Goal: Task Accomplishment & Management: Use online tool/utility

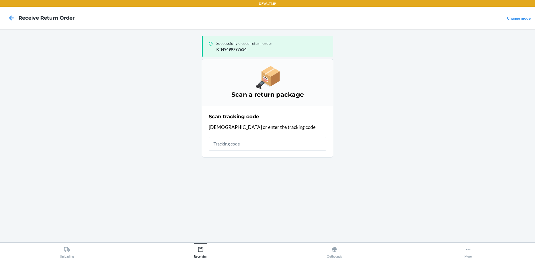
click at [205, 258] on div "Unloading Receiving Outbounds More" at bounding box center [267, 250] width 535 height 17
click at [97, 123] on main "Successfully closed return order RTN9499797634 Scan a return package Scan track…" at bounding box center [267, 135] width 535 height 213
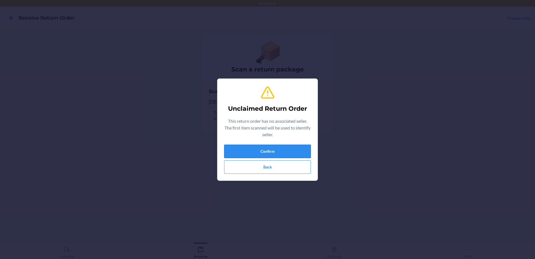
click at [248, 155] on button "Confirm" at bounding box center [267, 150] width 87 height 13
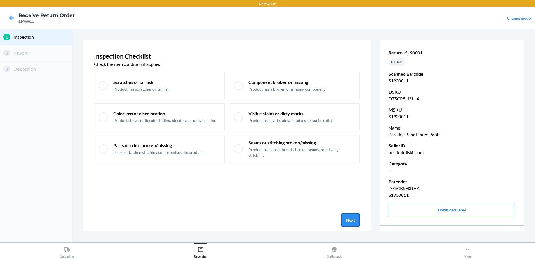
click at [350, 218] on button "Next" at bounding box center [351, 219] width 18 height 13
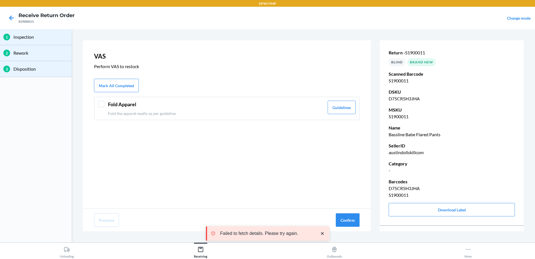
click at [106, 105] on div "Fold Apparel Fold the apparel neatly as per guideline Guidelines" at bounding box center [227, 109] width 266 height 24
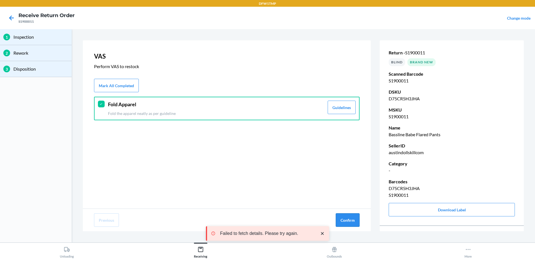
click at [342, 221] on button "Confirm" at bounding box center [348, 219] width 24 height 13
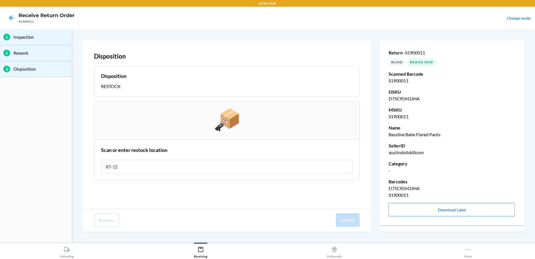
type input "RT-12"
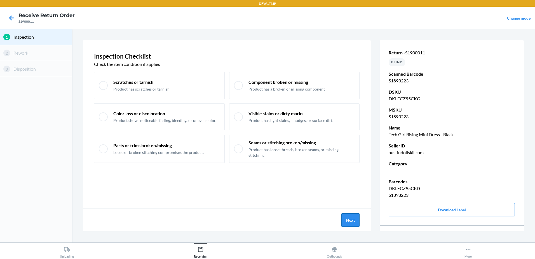
click at [349, 221] on button "Next" at bounding box center [351, 219] width 18 height 13
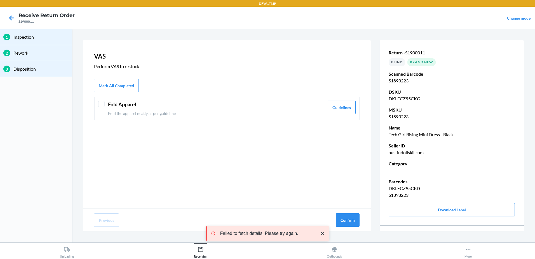
click at [104, 106] on div at bounding box center [101, 104] width 7 height 7
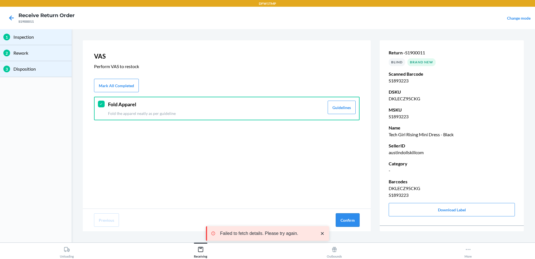
click at [347, 220] on button "Confirm" at bounding box center [348, 219] width 24 height 13
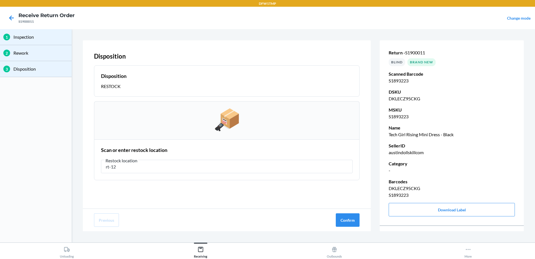
type input "rt-12"
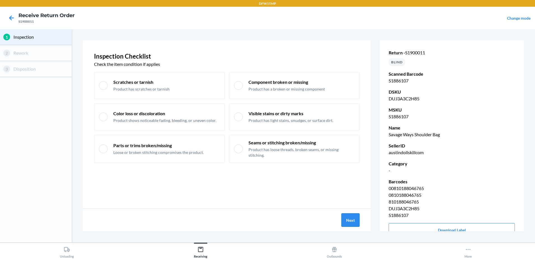
click at [354, 217] on button "Next" at bounding box center [351, 219] width 18 height 13
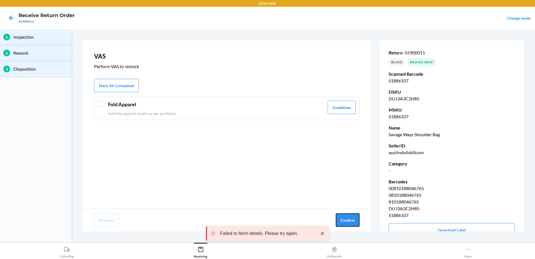
click at [354, 217] on button "Confirm" at bounding box center [348, 219] width 24 height 13
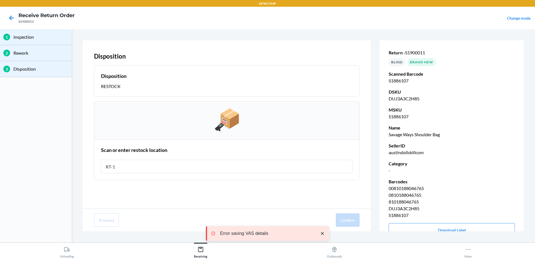
type input "RT-12"
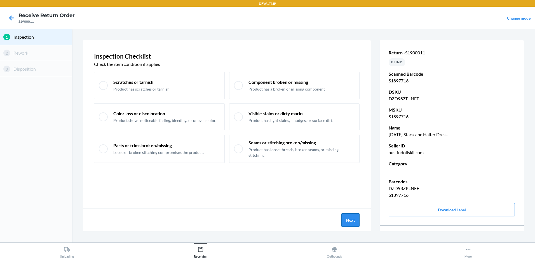
click at [353, 217] on button "Next" at bounding box center [351, 219] width 18 height 13
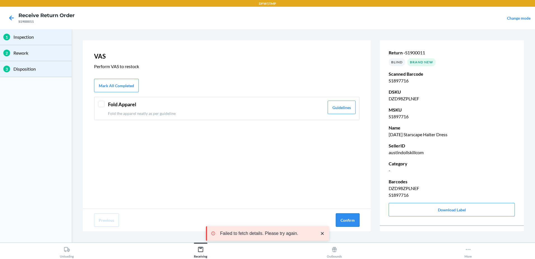
click at [352, 220] on button "Confirm" at bounding box center [348, 219] width 24 height 13
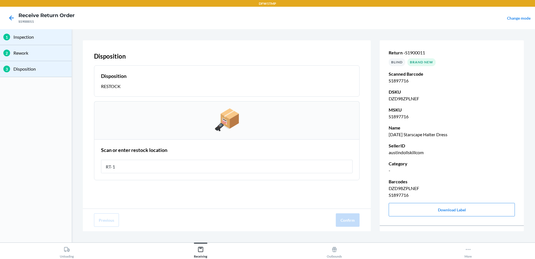
type input "RT-12"
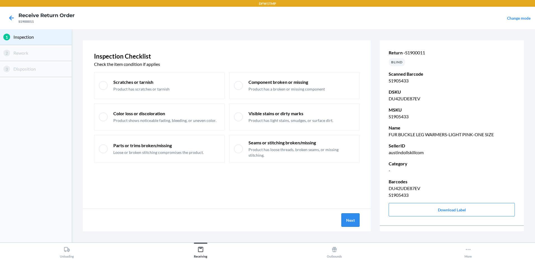
click at [347, 219] on button "Next" at bounding box center [351, 219] width 18 height 13
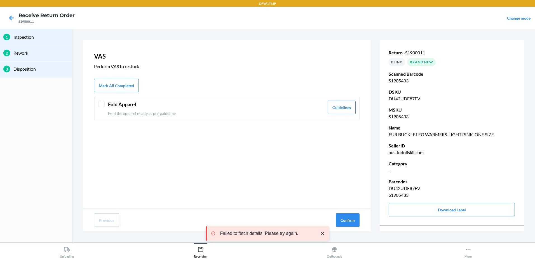
click at [106, 106] on div "Fold Apparel Fold the apparel neatly as per guideline Guidelines" at bounding box center [227, 109] width 266 height 24
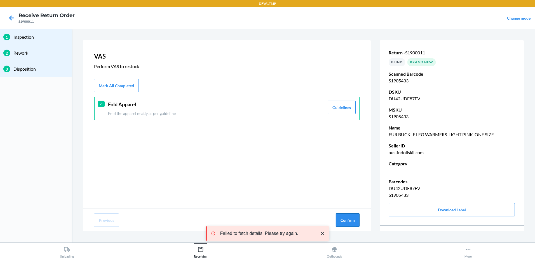
click at [343, 216] on button "Confirm" at bounding box center [348, 219] width 24 height 13
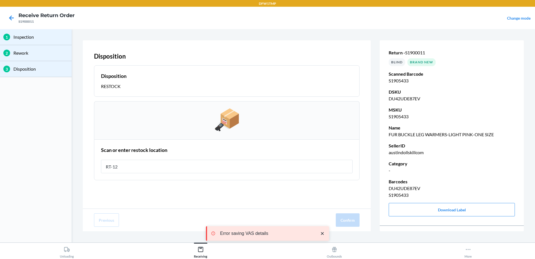
type input "RT-12"
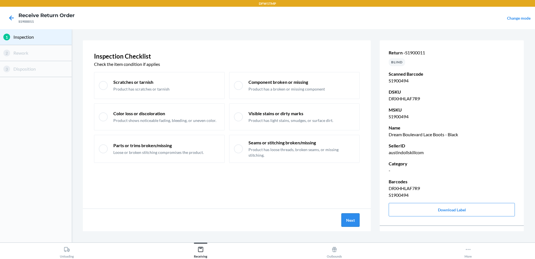
click at [346, 218] on button "Next" at bounding box center [351, 219] width 18 height 13
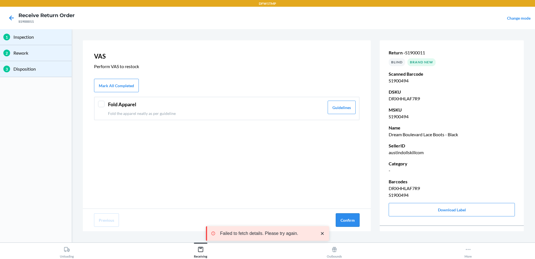
click at [347, 222] on button "Confirm" at bounding box center [348, 219] width 24 height 13
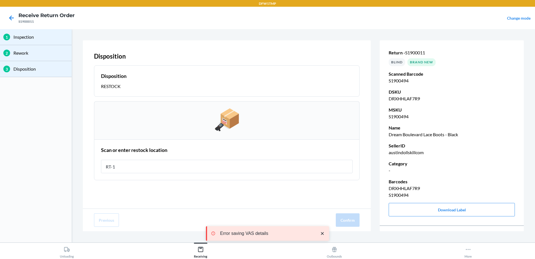
type input "RT-10"
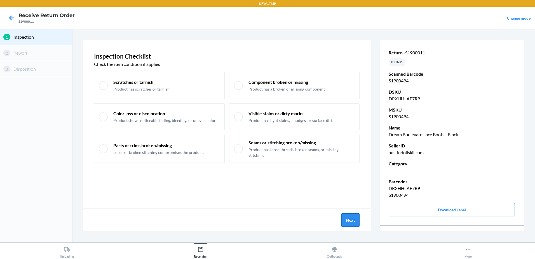
click at [348, 218] on button "Next" at bounding box center [351, 219] width 18 height 13
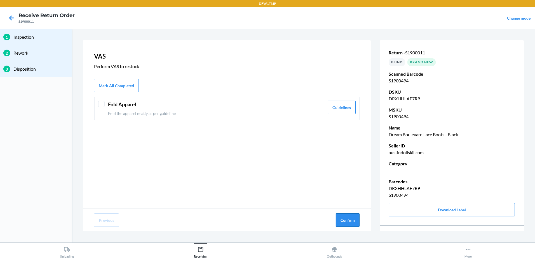
click at [349, 218] on button "Confirm" at bounding box center [348, 219] width 24 height 13
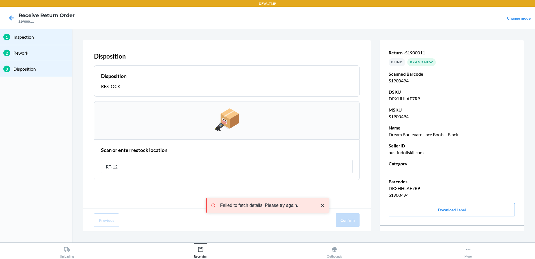
type input "RT-12"
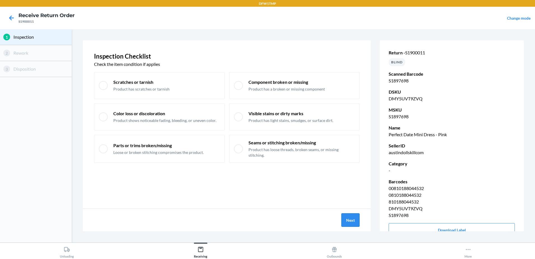
click at [347, 223] on button "Next" at bounding box center [351, 219] width 18 height 13
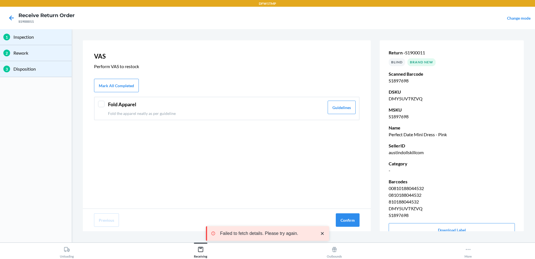
click at [101, 102] on div at bounding box center [101, 104] width 7 height 7
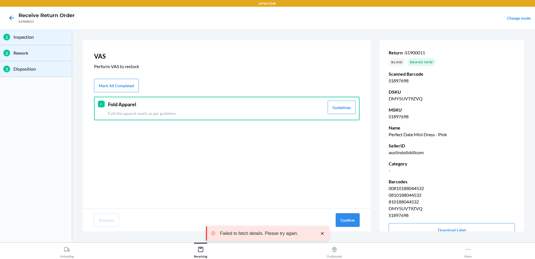
click at [356, 219] on button "Confirm" at bounding box center [348, 219] width 24 height 13
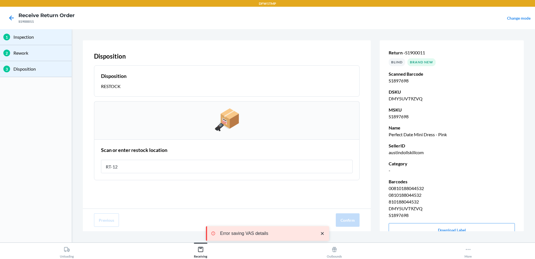
type input "RT-12"
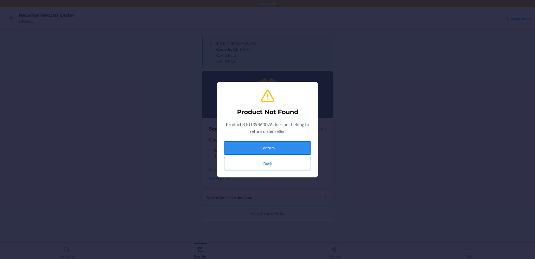
click at [284, 150] on button "Confirm" at bounding box center [267, 147] width 87 height 13
click at [270, 145] on button "Confirm" at bounding box center [267, 147] width 87 height 13
click at [278, 161] on button "Back" at bounding box center [267, 163] width 87 height 13
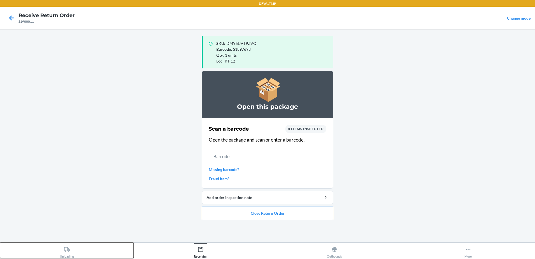
click at [62, 251] on div "Unloading" at bounding box center [67, 251] width 14 height 14
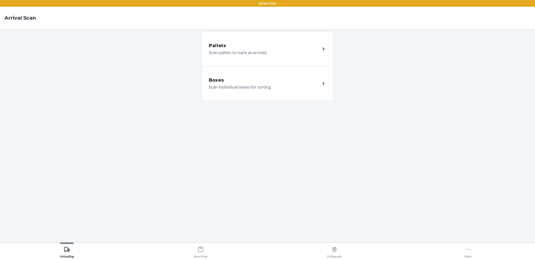
click at [225, 84] on p "Scan individual boxes for sorting" at bounding box center [262, 86] width 107 height 7
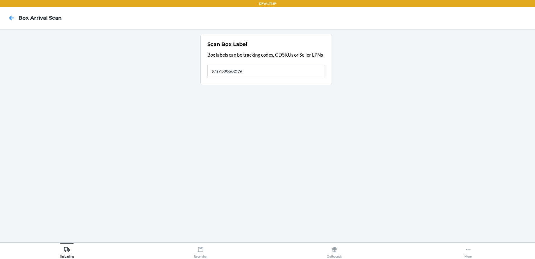
type input "810139863076"
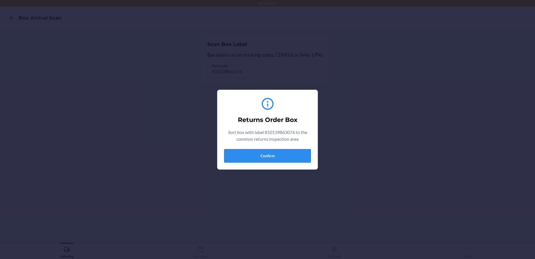
click at [283, 151] on button "Confirm" at bounding box center [267, 155] width 87 height 13
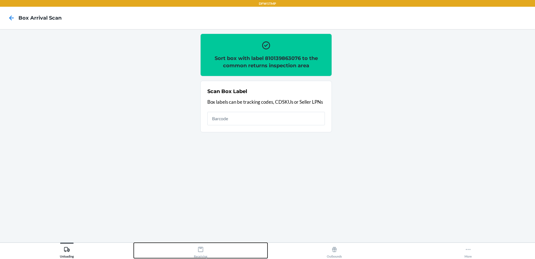
click at [203, 249] on icon at bounding box center [200, 249] width 5 height 5
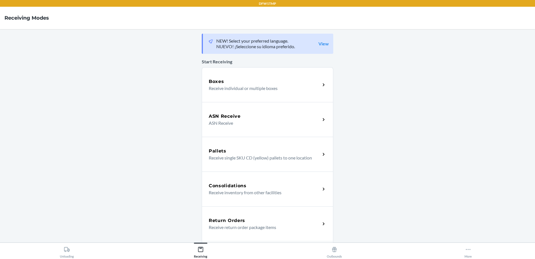
click at [227, 216] on div "Return Orders Receive return order package items" at bounding box center [268, 223] width 132 height 35
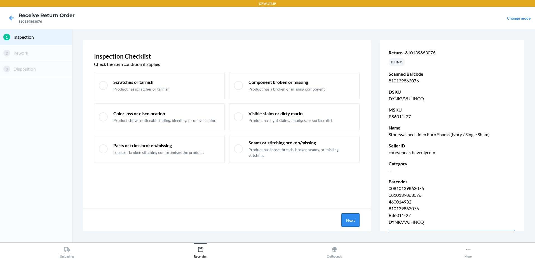
click at [356, 221] on button "Next" at bounding box center [351, 219] width 18 height 13
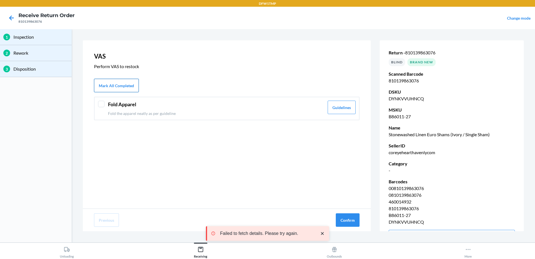
click at [107, 82] on button "Mark All Completed" at bounding box center [116, 85] width 45 height 13
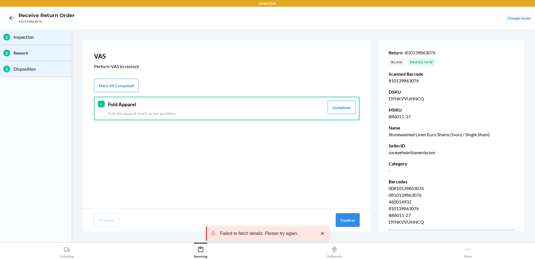
click at [350, 218] on button "Confirm" at bounding box center [348, 219] width 24 height 13
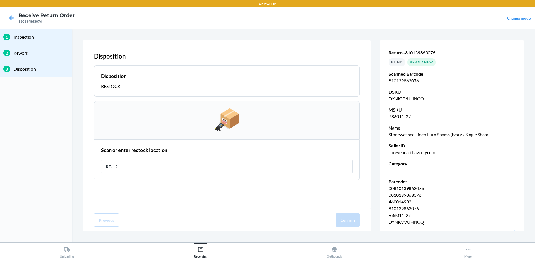
type input "RT-12"
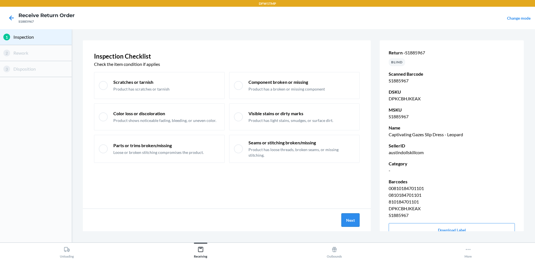
click at [357, 220] on button "Next" at bounding box center [351, 219] width 18 height 13
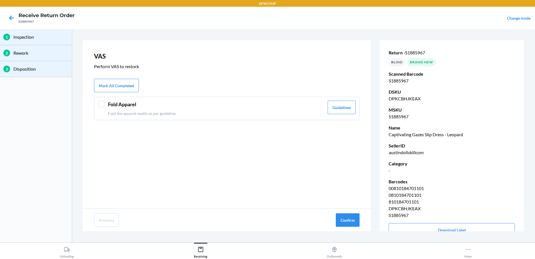
click at [98, 103] on div at bounding box center [101, 104] width 7 height 7
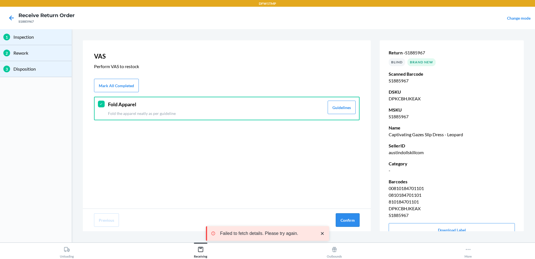
click at [353, 217] on button "Confirm" at bounding box center [348, 219] width 24 height 13
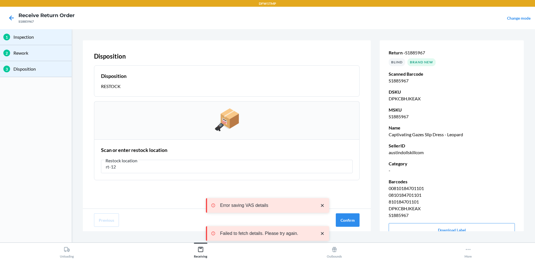
type input "rt-12"
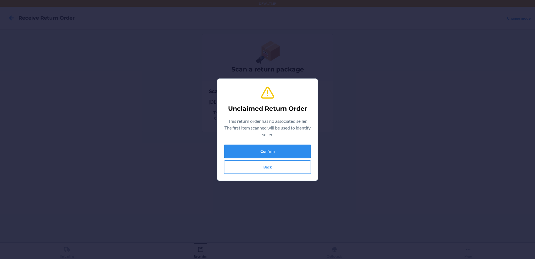
click at [267, 154] on button "Confirm" at bounding box center [267, 150] width 87 height 13
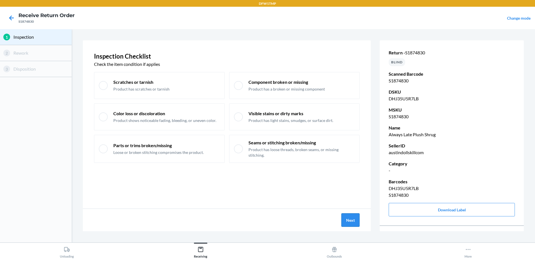
click at [351, 220] on button "Next" at bounding box center [351, 219] width 18 height 13
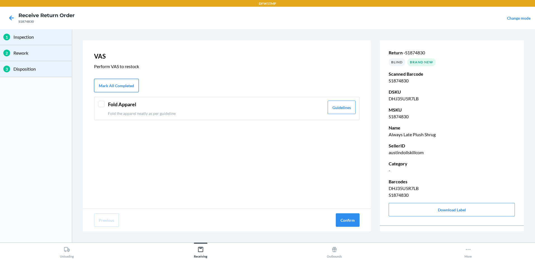
click at [105, 87] on button "Mark All Completed" at bounding box center [116, 85] width 45 height 13
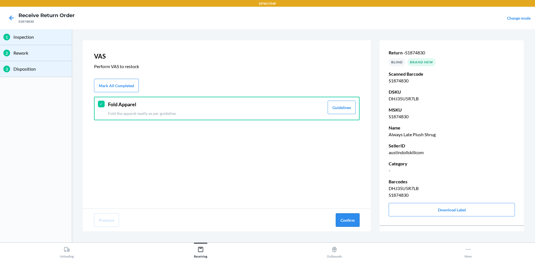
click at [351, 225] on button "Confirm" at bounding box center [348, 219] width 24 height 13
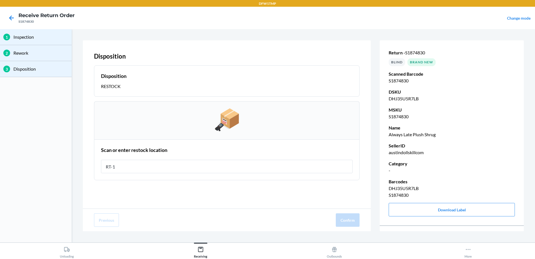
type input "RT-12"
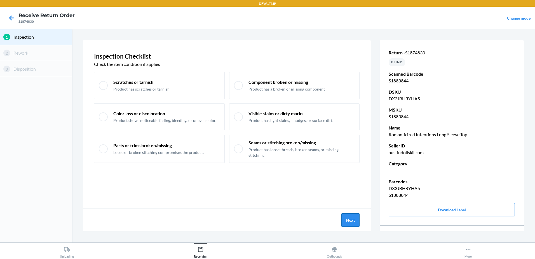
click at [347, 224] on button "Next" at bounding box center [351, 219] width 18 height 13
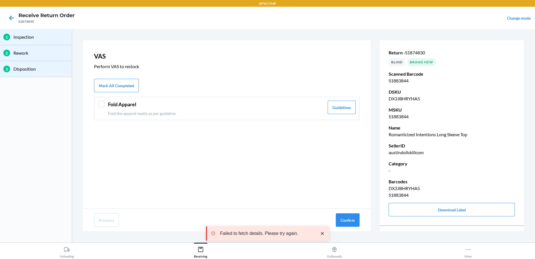
click at [128, 106] on header "Fold Apparel" at bounding box center [216, 105] width 216 height 8
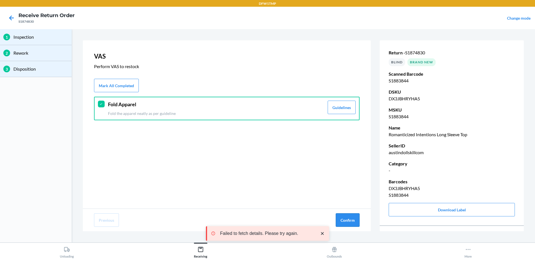
click at [357, 216] on button "Confirm" at bounding box center [348, 219] width 24 height 13
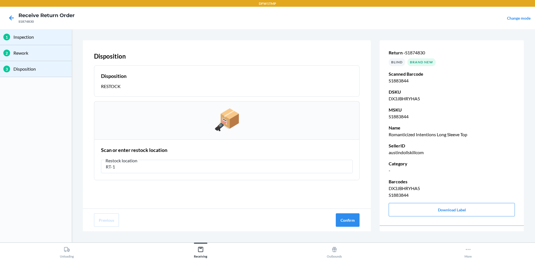
type input "RT-12"
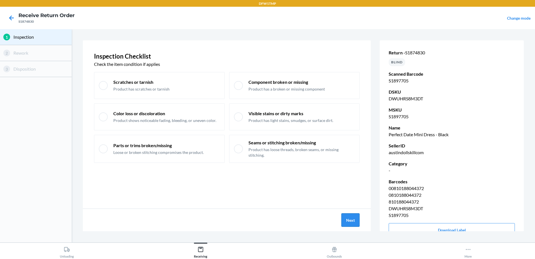
click at [346, 226] on button "Next" at bounding box center [351, 219] width 18 height 13
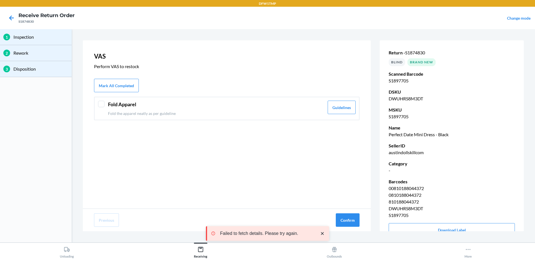
click at [95, 102] on div "Fold Apparel Fold the apparel neatly as per guideline Guidelines" at bounding box center [227, 109] width 266 height 24
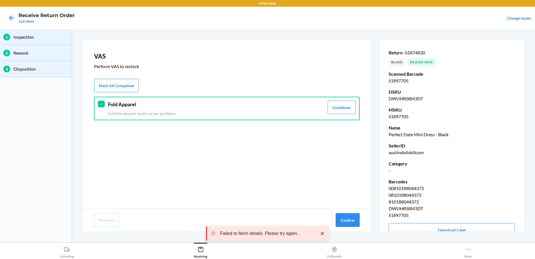
click at [346, 219] on button "Confirm" at bounding box center [348, 219] width 24 height 13
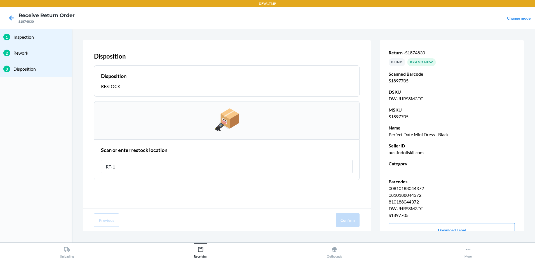
type input "RT-12"
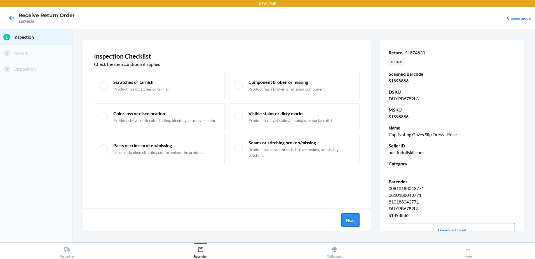
click at [359, 218] on button "Next" at bounding box center [351, 219] width 18 height 13
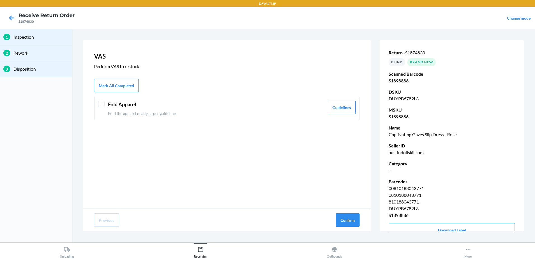
click at [105, 84] on button "Mark All Completed" at bounding box center [116, 85] width 45 height 13
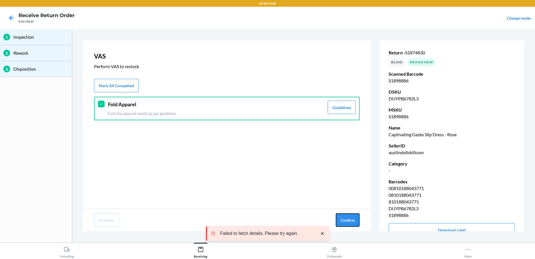
drag, startPoint x: 339, startPoint y: 223, endPoint x: 382, endPoint y: 232, distance: 44.5
click at [339, 223] on button "Confirm" at bounding box center [348, 219] width 24 height 13
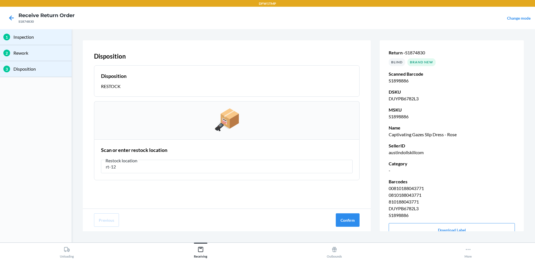
type input "rt-12"
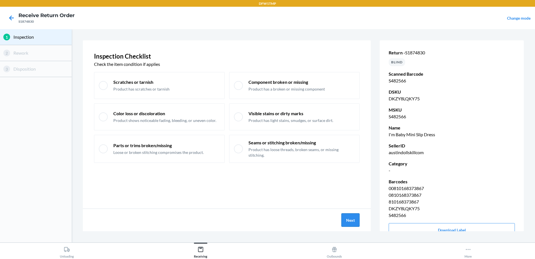
click at [344, 219] on button "Next" at bounding box center [351, 219] width 18 height 13
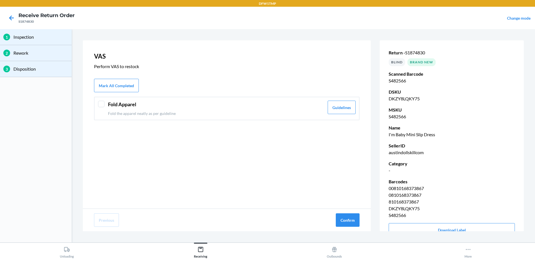
click at [146, 106] on header "Fold Apparel" at bounding box center [216, 105] width 216 height 8
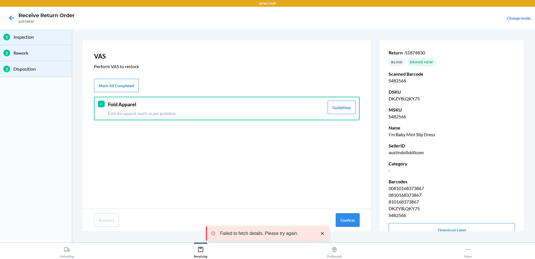
click at [349, 221] on button "Confirm" at bounding box center [348, 219] width 24 height 13
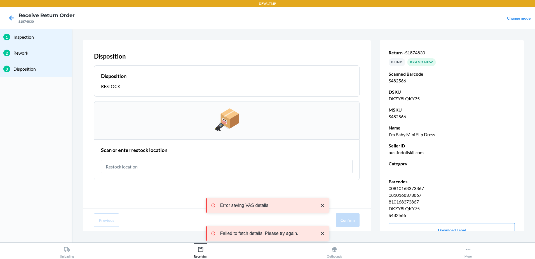
click at [299, 169] on input "text" at bounding box center [227, 166] width 252 height 13
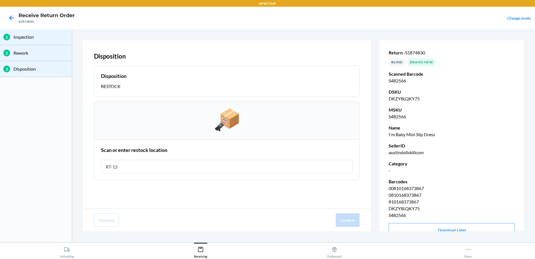
type input "RT-12"
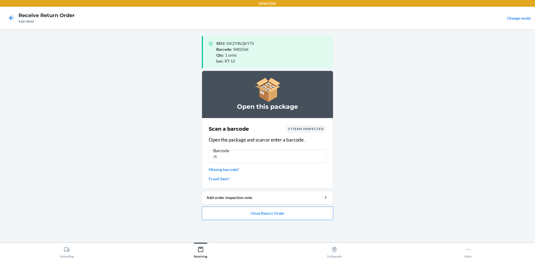
type input "r"
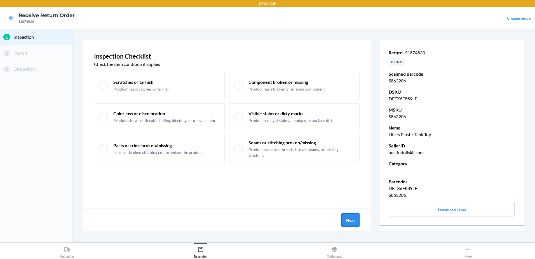
click at [346, 220] on button "Next" at bounding box center [351, 219] width 18 height 13
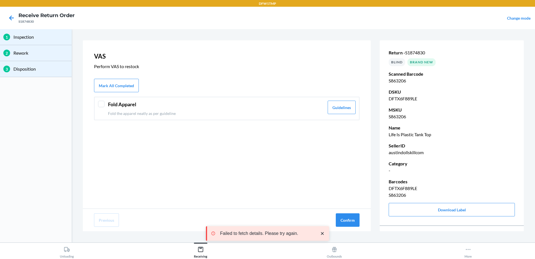
click at [112, 102] on header "Fold Apparel" at bounding box center [216, 105] width 216 height 8
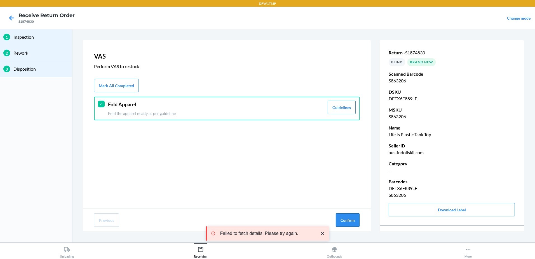
click at [350, 225] on button "Confirm" at bounding box center [348, 219] width 24 height 13
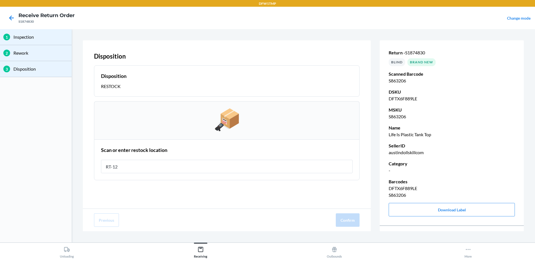
type input "RT-12"
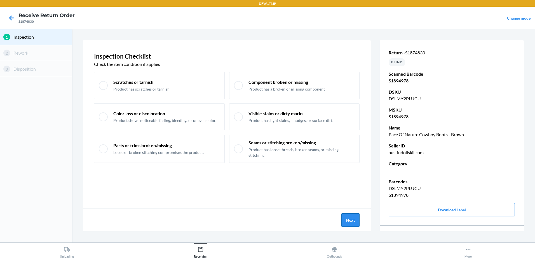
click at [343, 219] on button "Next" at bounding box center [351, 219] width 18 height 13
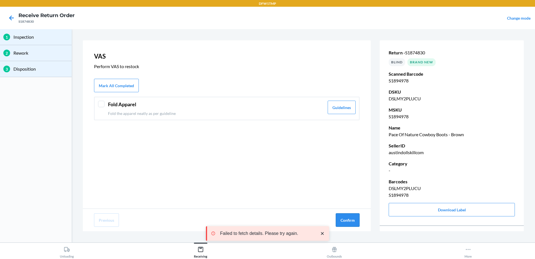
click at [351, 219] on button "Confirm" at bounding box center [348, 219] width 24 height 13
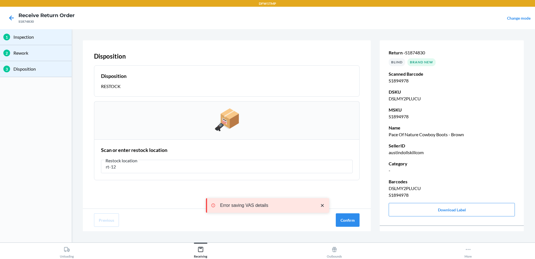
type input "rt-12"
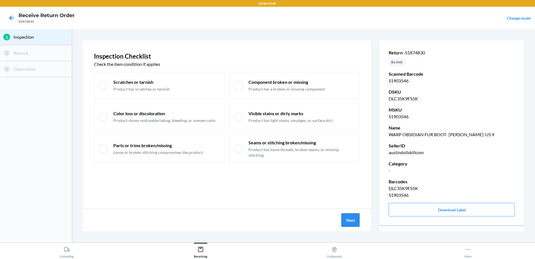
click at [349, 218] on button "Next" at bounding box center [351, 219] width 18 height 13
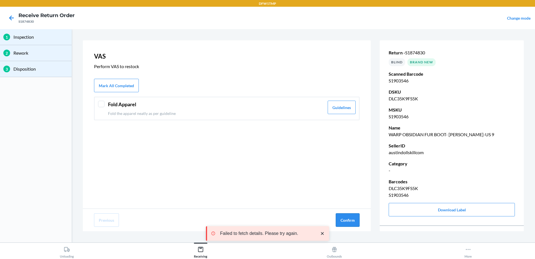
click at [344, 222] on button "Confirm" at bounding box center [348, 219] width 24 height 13
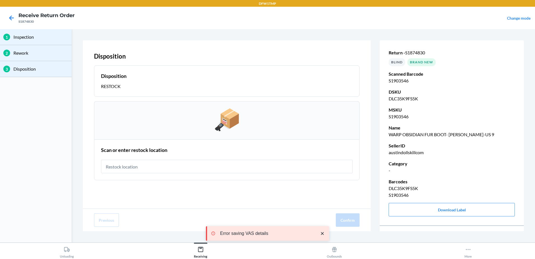
click at [243, 166] on input "text" at bounding box center [227, 166] width 252 height 13
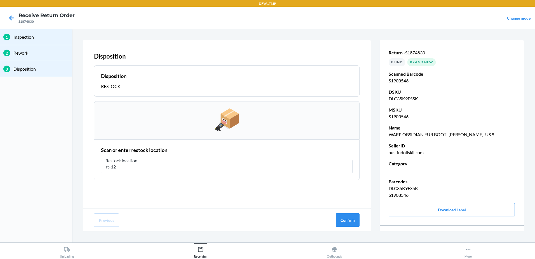
type input "rt-12"
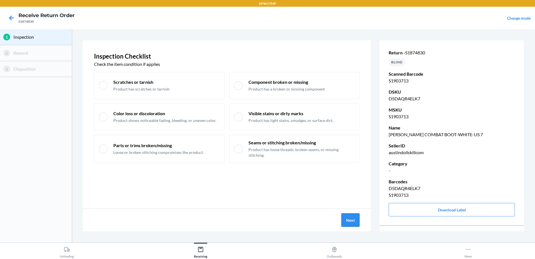
click at [354, 216] on button "Next" at bounding box center [351, 219] width 18 height 13
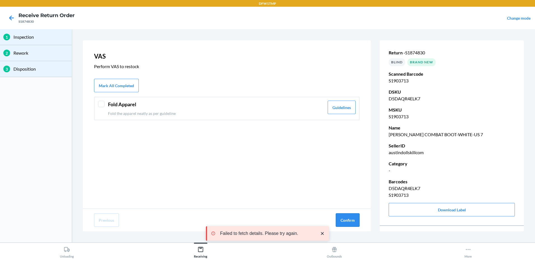
click at [340, 220] on button "Confirm" at bounding box center [348, 219] width 24 height 13
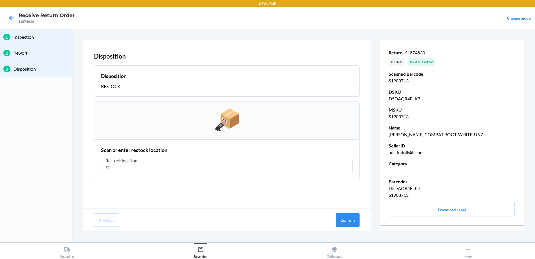
type input "r"
type input "RT-12"
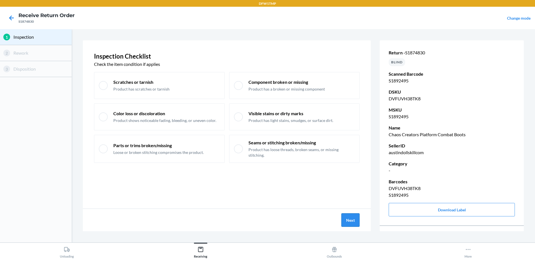
click at [354, 222] on button "Next" at bounding box center [351, 219] width 18 height 13
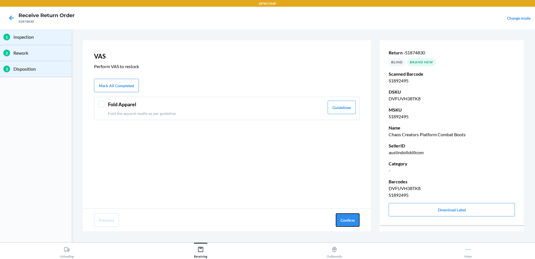
click at [354, 222] on button "Confirm" at bounding box center [348, 219] width 24 height 13
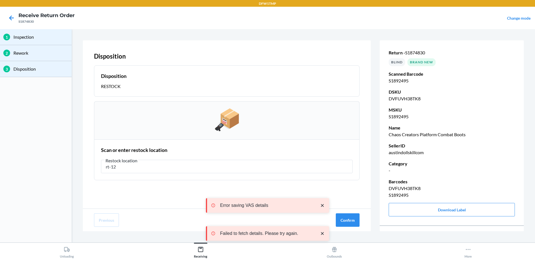
type input "rt-12"
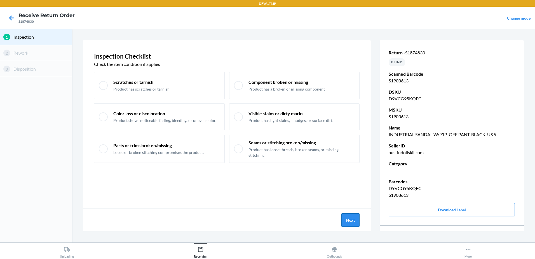
click at [350, 223] on button "Next" at bounding box center [351, 219] width 18 height 13
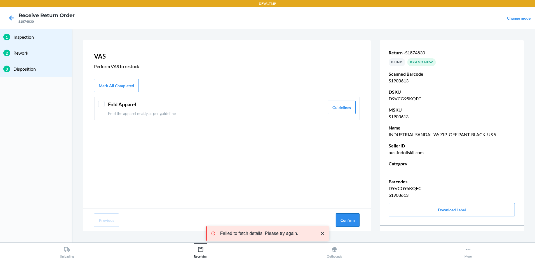
click at [344, 219] on button "Confirm" at bounding box center [348, 219] width 24 height 13
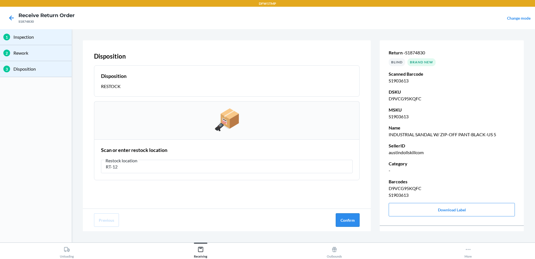
type input "RT-12"
click at [342, 219] on button "Confirm" at bounding box center [348, 219] width 24 height 13
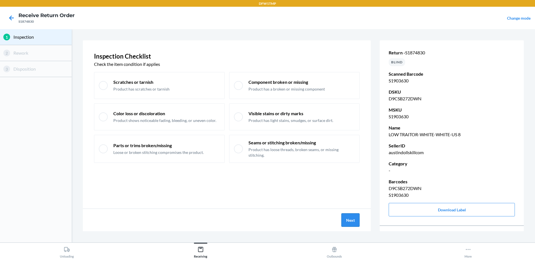
click at [350, 219] on button "Next" at bounding box center [351, 219] width 18 height 13
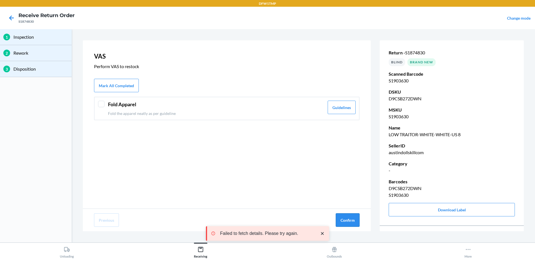
click at [353, 223] on button "Confirm" at bounding box center [348, 219] width 24 height 13
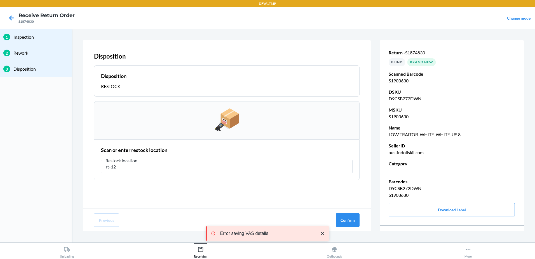
type input "rt-12"
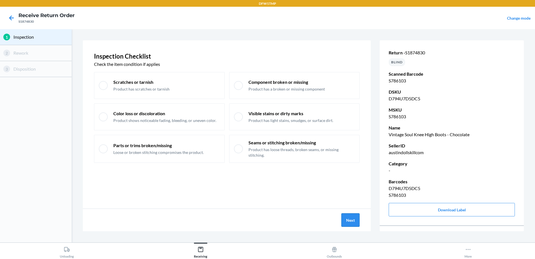
click at [344, 217] on button "Next" at bounding box center [351, 219] width 18 height 13
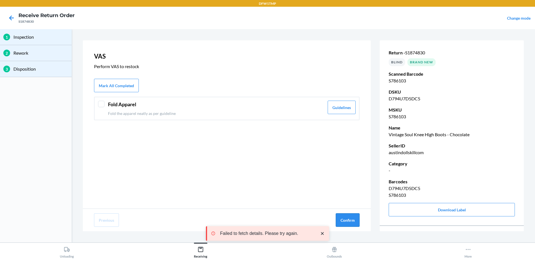
click at [345, 222] on button "Confirm" at bounding box center [348, 219] width 24 height 13
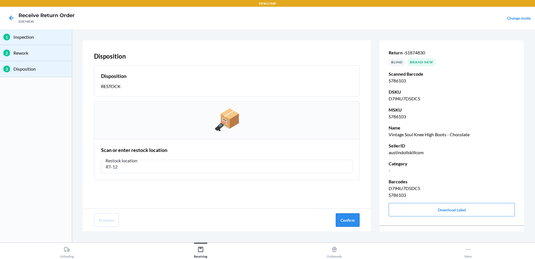
type input "RT-12"
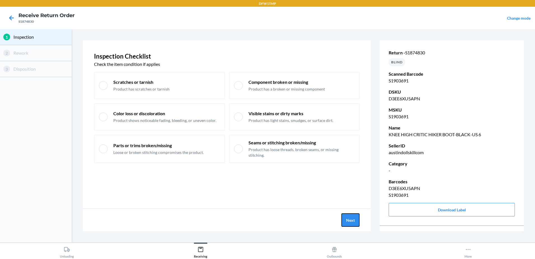
click at [345, 222] on button "Next" at bounding box center [351, 219] width 18 height 13
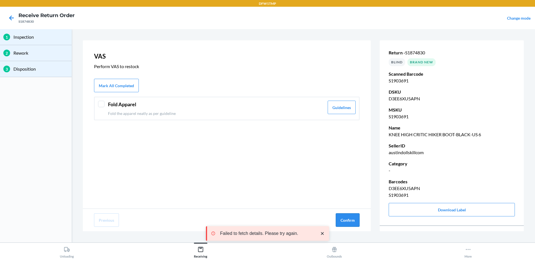
click at [344, 217] on button "Confirm" at bounding box center [348, 219] width 24 height 13
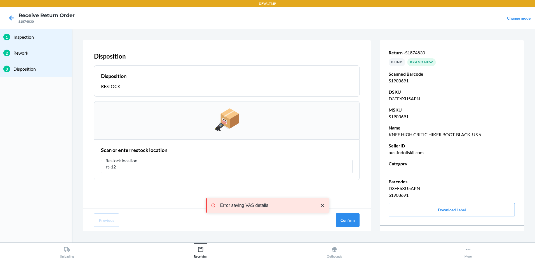
type input "rt-12"
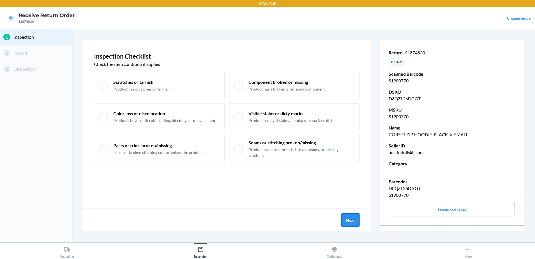
click at [357, 216] on button "Next" at bounding box center [351, 219] width 18 height 13
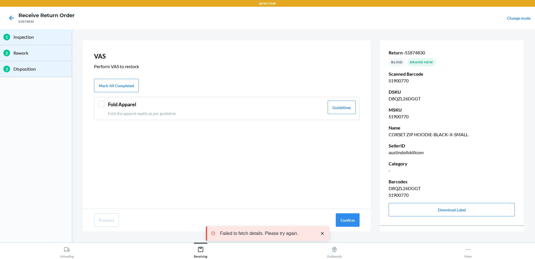
click at [94, 109] on div "Fold Apparel Fold the apparel neatly as per guideline Guidelines" at bounding box center [227, 109] width 266 height 24
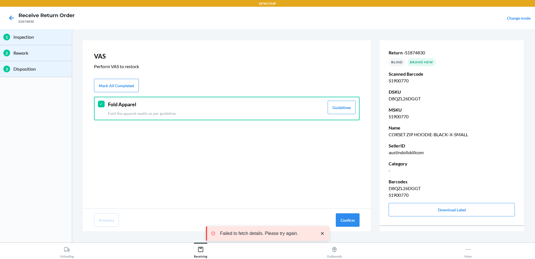
click at [351, 229] on div "Previous Confirm" at bounding box center [227, 220] width 288 height 22
click at [349, 223] on button "Confirm" at bounding box center [348, 219] width 24 height 13
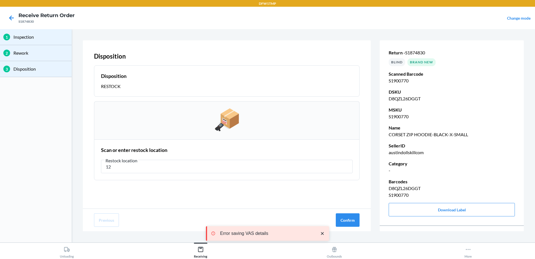
type input "1"
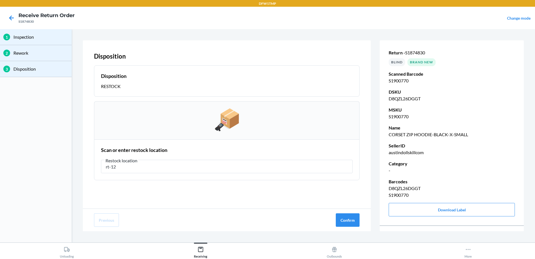
type input "rt-12"
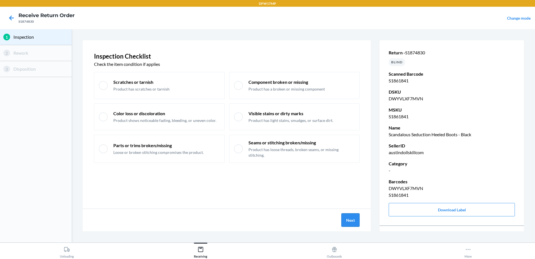
click at [346, 219] on button "Next" at bounding box center [351, 219] width 18 height 13
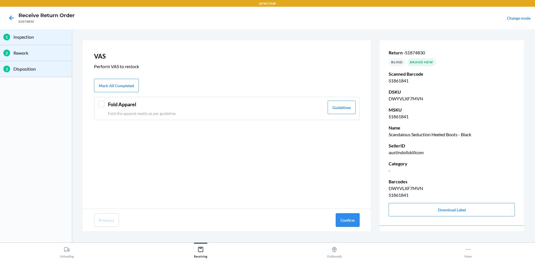
click at [346, 220] on button "Confirm" at bounding box center [348, 219] width 24 height 13
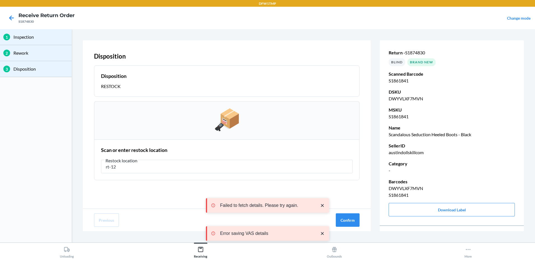
type input "rt-12"
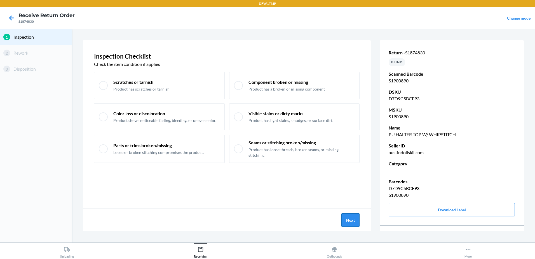
click at [354, 219] on button "Next" at bounding box center [351, 219] width 18 height 13
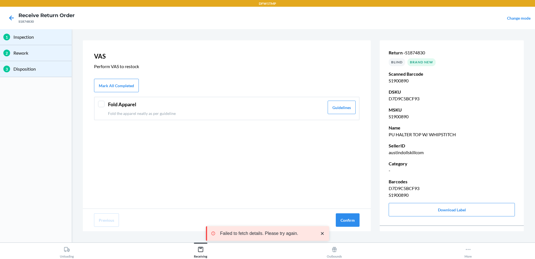
click at [108, 102] on header "Fold Apparel" at bounding box center [216, 105] width 216 height 8
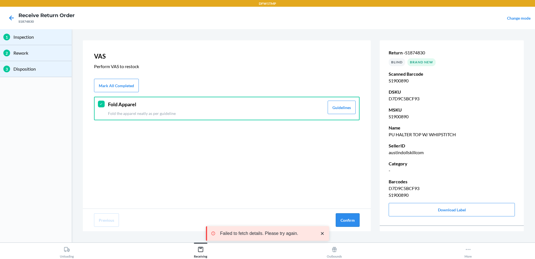
drag, startPoint x: 347, startPoint y: 216, endPoint x: 350, endPoint y: 214, distance: 2.9
click at [350, 214] on button "Confirm" at bounding box center [348, 219] width 24 height 13
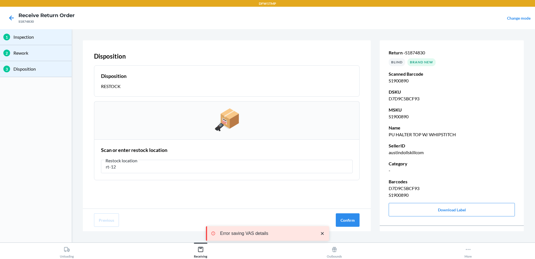
type input "rt-12"
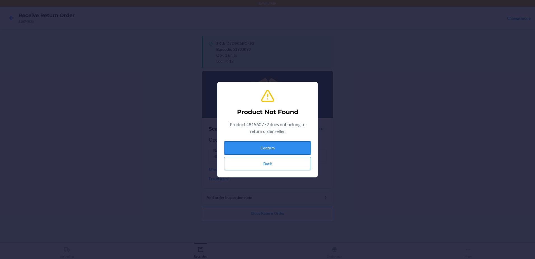
click at [272, 146] on button "Confirm" at bounding box center [267, 147] width 87 height 13
click at [269, 150] on button "Confirm" at bounding box center [267, 147] width 87 height 13
click at [262, 145] on button "Confirm" at bounding box center [267, 147] width 87 height 13
click at [266, 160] on button "Back" at bounding box center [267, 163] width 87 height 13
click at [265, 145] on button "Confirm" at bounding box center [267, 147] width 87 height 13
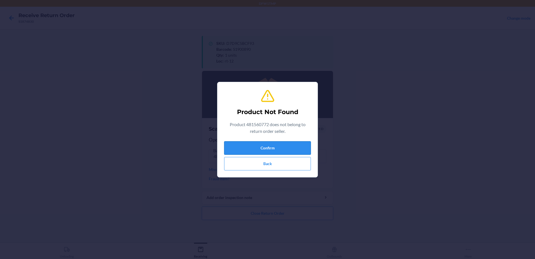
click at [265, 145] on button "Confirm" at bounding box center [267, 147] width 87 height 13
click at [268, 153] on button "Confirm" at bounding box center [267, 147] width 87 height 13
click at [270, 148] on button "Confirm" at bounding box center [267, 147] width 87 height 13
click at [269, 160] on button "Back" at bounding box center [267, 163] width 87 height 13
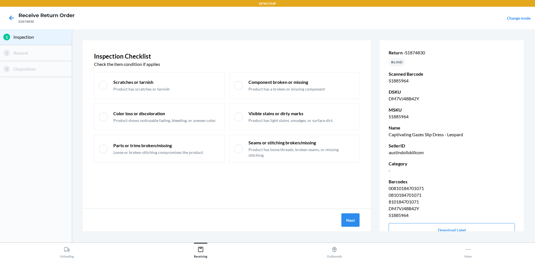
click at [354, 228] on div "Next" at bounding box center [227, 220] width 288 height 22
click at [350, 214] on button "Next" at bounding box center [351, 219] width 18 height 13
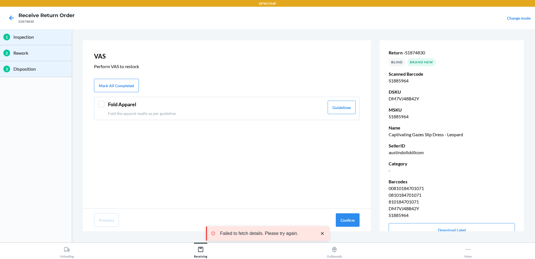
click at [141, 104] on header "Fold Apparel" at bounding box center [216, 105] width 216 height 8
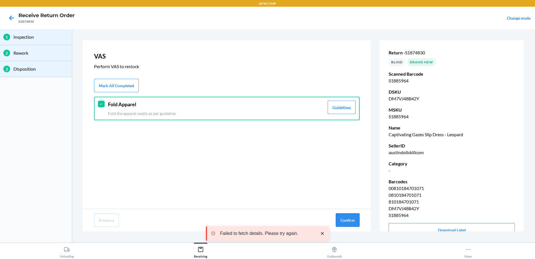
click at [349, 221] on button "Confirm" at bounding box center [348, 219] width 24 height 13
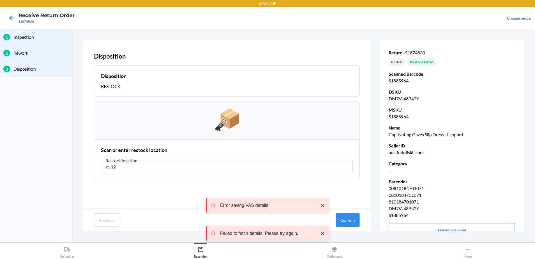
type input "rt-12"
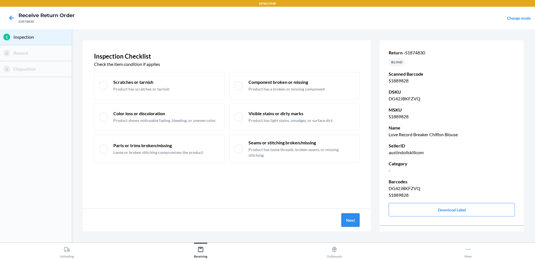
click at [351, 218] on button "Next" at bounding box center [351, 219] width 18 height 13
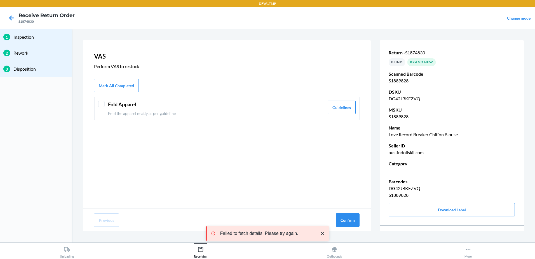
click at [111, 105] on header "Fold Apparel" at bounding box center [216, 105] width 216 height 8
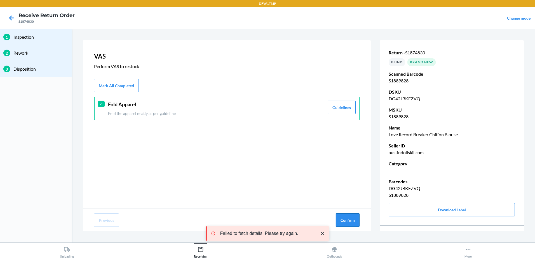
click at [350, 223] on button "Confirm" at bounding box center [348, 219] width 24 height 13
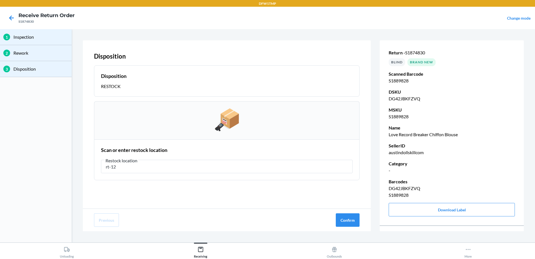
type input "rt-12"
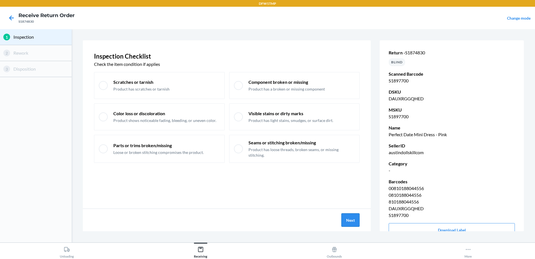
click at [347, 221] on button "Next" at bounding box center [351, 219] width 18 height 13
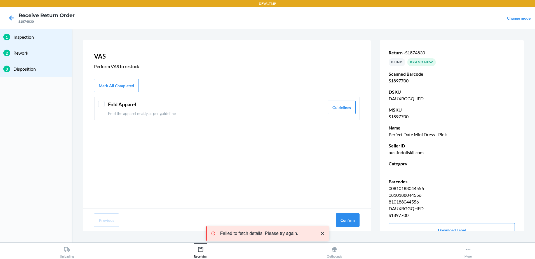
click at [140, 105] on header "Fold Apparel" at bounding box center [216, 105] width 216 height 8
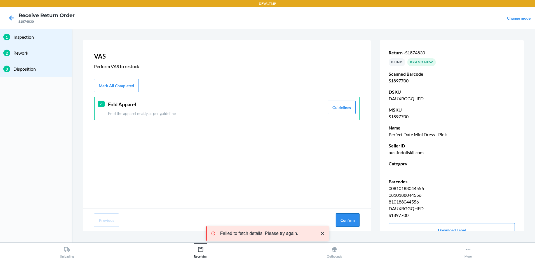
click at [343, 216] on button "Confirm" at bounding box center [348, 219] width 24 height 13
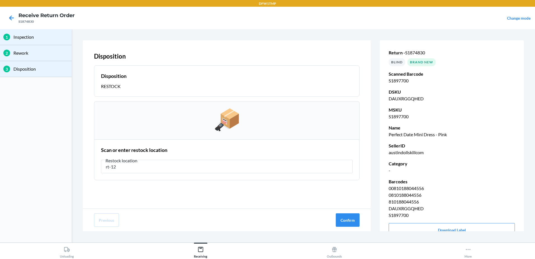
type input "rt-12"
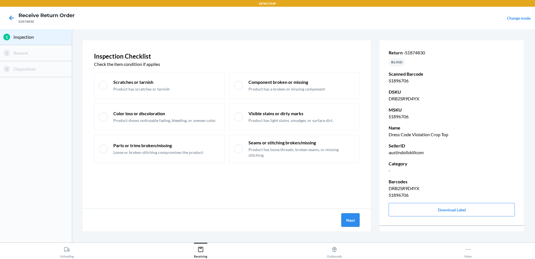
click at [352, 216] on button "Next" at bounding box center [351, 219] width 18 height 13
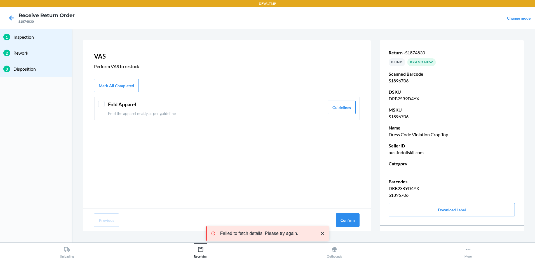
click at [179, 110] on div "Fold Apparel Fold the apparel neatly as per guideline" at bounding box center [216, 109] width 216 height 16
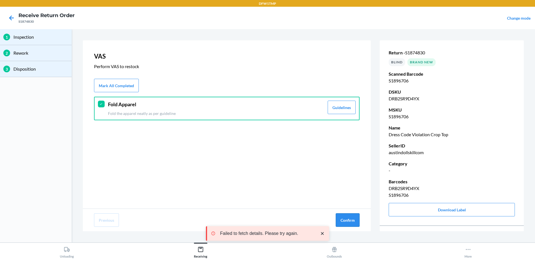
click at [345, 220] on button "Confirm" at bounding box center [348, 219] width 24 height 13
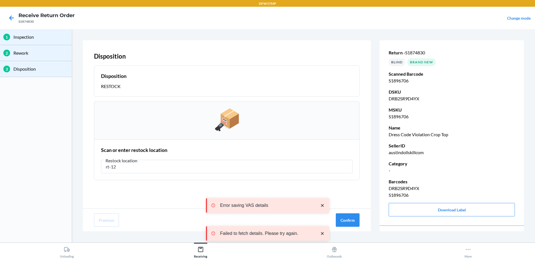
type input "rt-12"
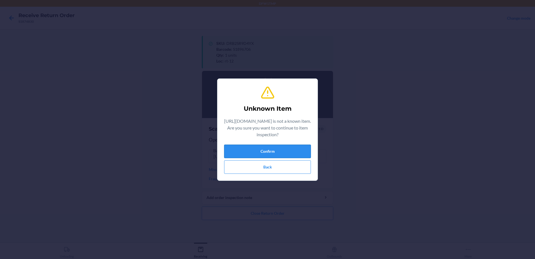
click at [280, 145] on button "Confirm" at bounding box center [267, 150] width 87 height 13
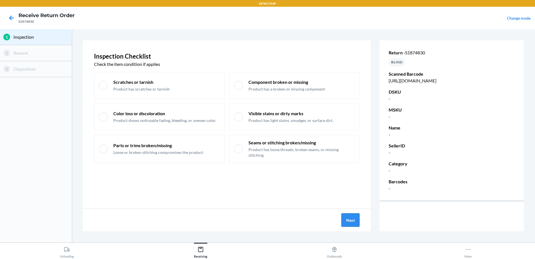
click at [349, 223] on button "Next" at bounding box center [351, 219] width 18 height 13
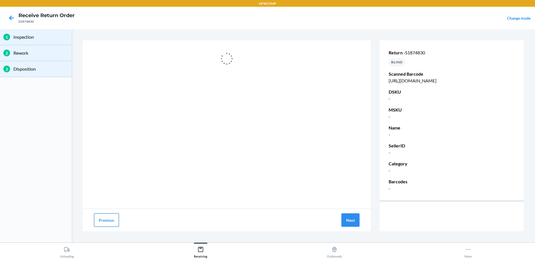
click at [102, 223] on button "Previous" at bounding box center [106, 219] width 25 height 13
click at [342, 219] on button "Next" at bounding box center [351, 219] width 18 height 13
click at [98, 221] on button "Previous" at bounding box center [106, 219] width 25 height 13
click at [354, 221] on button "Next" at bounding box center [351, 219] width 18 height 13
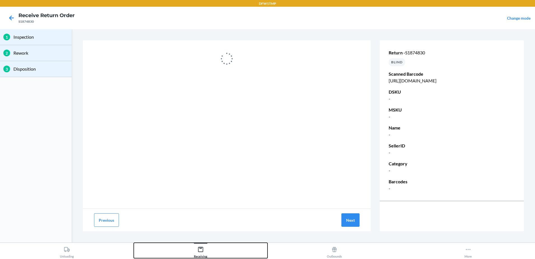
click at [206, 258] on div "Receiving" at bounding box center [200, 251] width 13 height 14
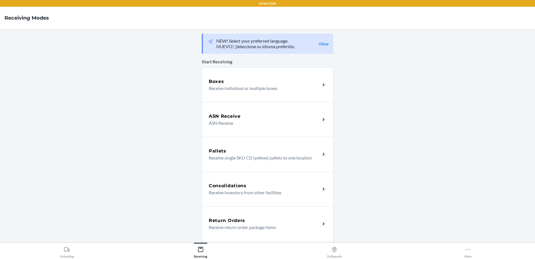
click at [229, 223] on h5 "Return Orders" at bounding box center [227, 220] width 36 height 7
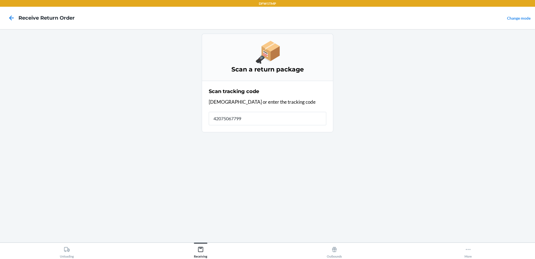
type input "420750677998"
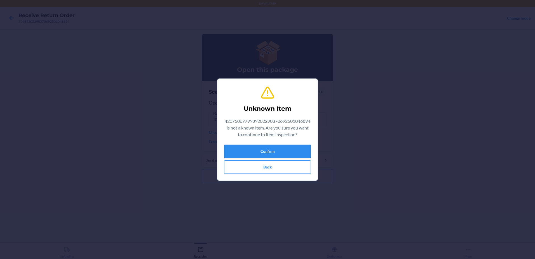
click at [292, 149] on button "Confirm" at bounding box center [267, 150] width 87 height 13
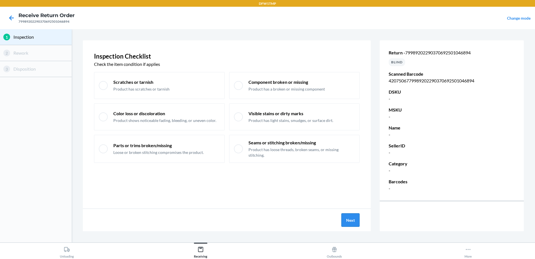
click at [349, 221] on button "Next" at bounding box center [351, 219] width 18 height 13
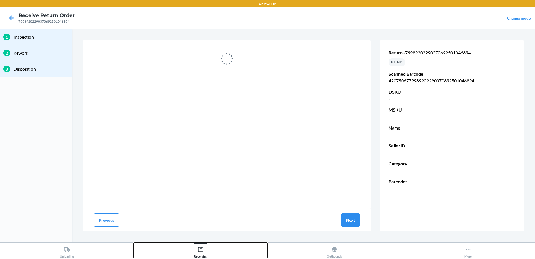
click at [204, 256] on div "Receiving" at bounding box center [200, 251] width 13 height 14
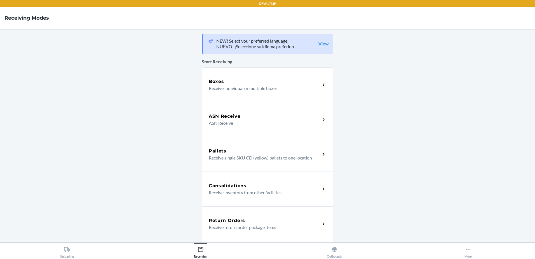
click at [240, 223] on h5 "Return Orders" at bounding box center [227, 220] width 36 height 7
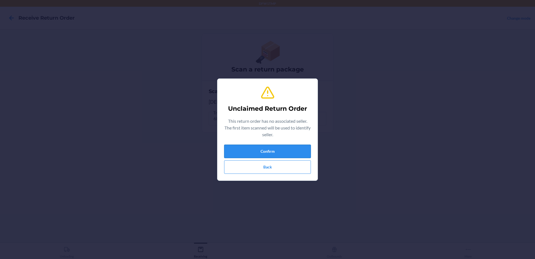
click at [284, 151] on button "Confirm" at bounding box center [267, 150] width 87 height 13
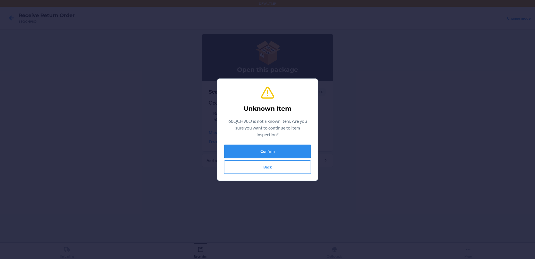
click at [284, 151] on button "Confirm" at bounding box center [267, 150] width 87 height 13
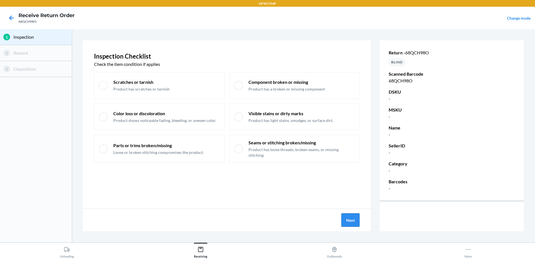
click at [348, 218] on button "Next" at bounding box center [351, 219] width 18 height 13
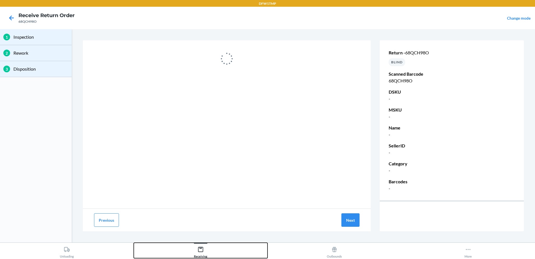
click at [204, 253] on div "Receiving" at bounding box center [200, 251] width 13 height 14
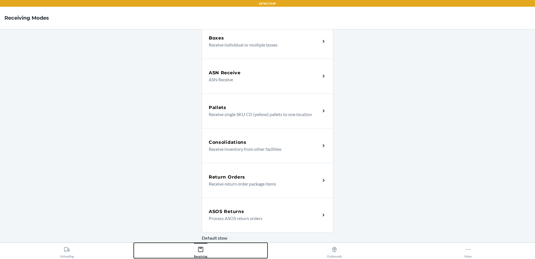
scroll to position [56, 0]
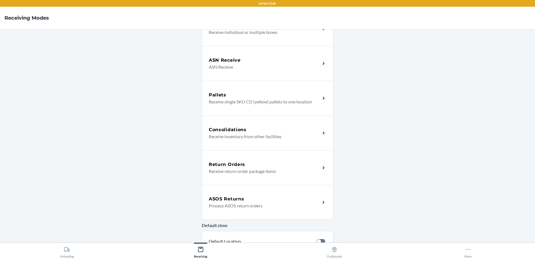
click at [259, 175] on div "Return Orders Receive return order package items" at bounding box center [268, 167] width 132 height 35
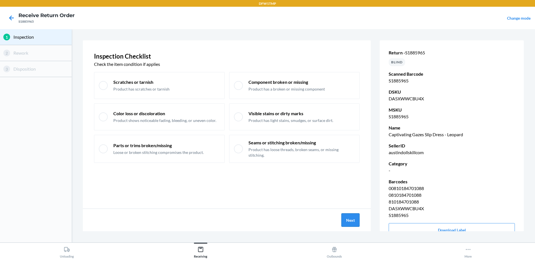
click at [354, 221] on button "Next" at bounding box center [351, 219] width 18 height 13
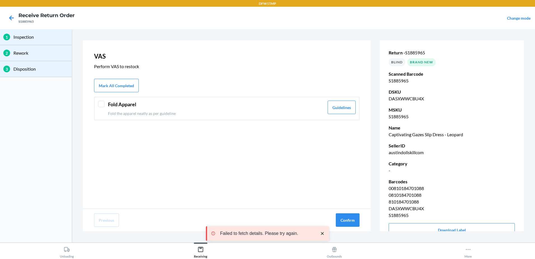
click at [102, 106] on div at bounding box center [101, 104] width 7 height 7
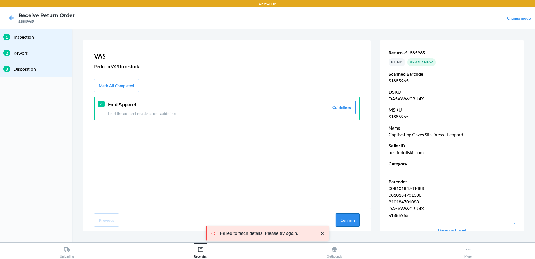
click at [348, 221] on button "Confirm" at bounding box center [348, 219] width 24 height 13
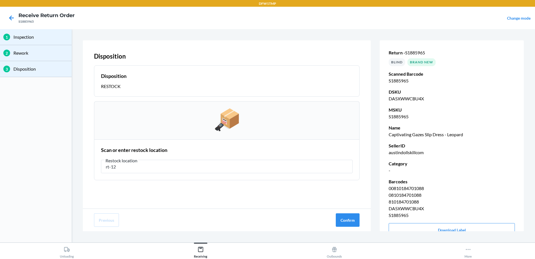
type input "rt-12"
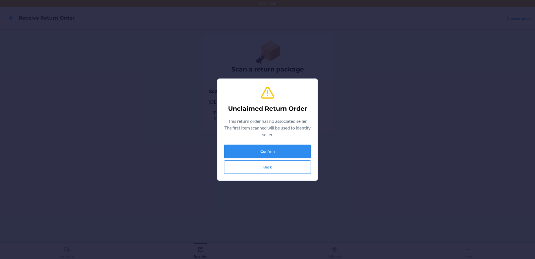
click at [282, 151] on button "Confirm" at bounding box center [267, 150] width 87 height 13
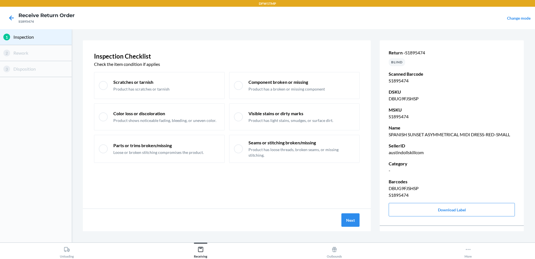
click at [348, 228] on div "Next" at bounding box center [227, 220] width 288 height 22
click at [349, 223] on button "Next" at bounding box center [351, 219] width 18 height 13
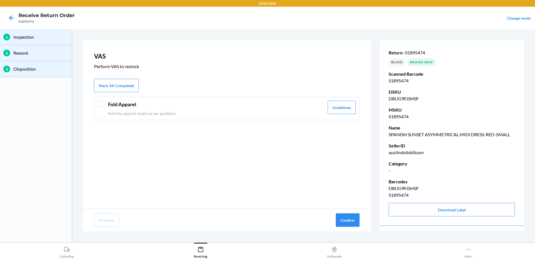
click at [161, 109] on div "Fold Apparel Fold the apparel neatly as per guideline" at bounding box center [216, 109] width 216 height 16
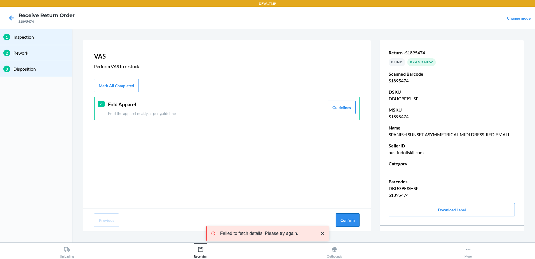
click at [351, 218] on button "Confirm" at bounding box center [348, 219] width 24 height 13
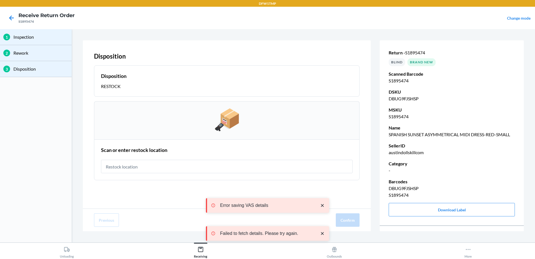
type input "t"
type input "rt-12"
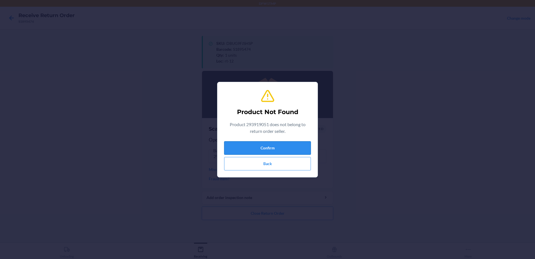
click at [239, 146] on button "Confirm" at bounding box center [267, 147] width 87 height 13
drag, startPoint x: 250, startPoint y: 163, endPoint x: 248, endPoint y: 160, distance: 3.4
click at [248, 160] on button "Back" at bounding box center [267, 163] width 87 height 13
click at [243, 163] on button "Back" at bounding box center [267, 163] width 87 height 13
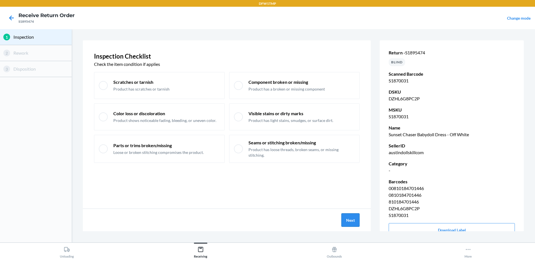
click at [353, 213] on button "Next" at bounding box center [351, 219] width 18 height 13
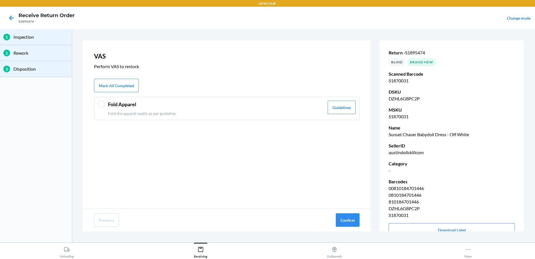
click at [118, 102] on header "Fold Apparel" at bounding box center [216, 105] width 216 height 8
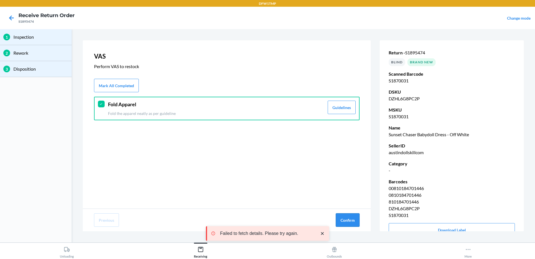
click at [349, 218] on button "Confirm" at bounding box center [348, 219] width 24 height 13
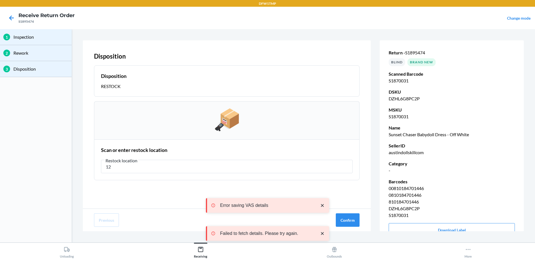
type input "1"
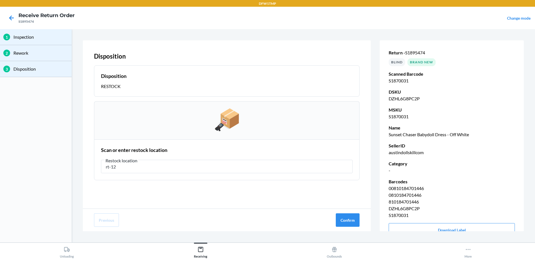
type input "rt-12"
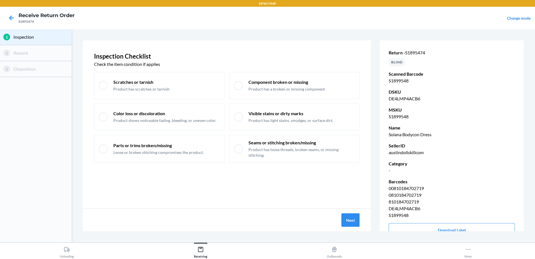
click at [361, 222] on div "Next" at bounding box center [227, 220] width 288 height 22
click at [342, 213] on button "Next" at bounding box center [351, 219] width 18 height 13
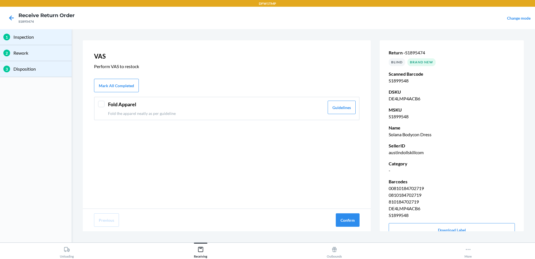
click at [192, 104] on header "Fold Apparel" at bounding box center [216, 105] width 216 height 8
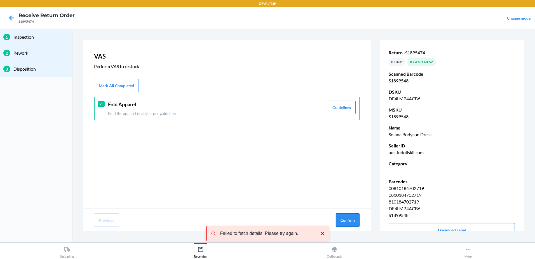
click at [340, 218] on button "Confirm" at bounding box center [348, 219] width 24 height 13
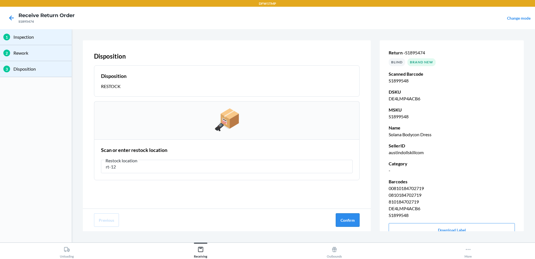
type input "rt-12"
click at [345, 223] on button "Confirm" at bounding box center [348, 219] width 24 height 13
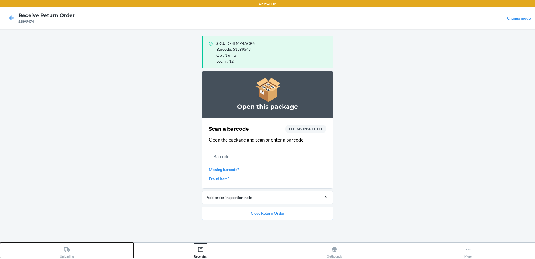
click at [71, 254] on div "Unloading" at bounding box center [67, 251] width 14 height 14
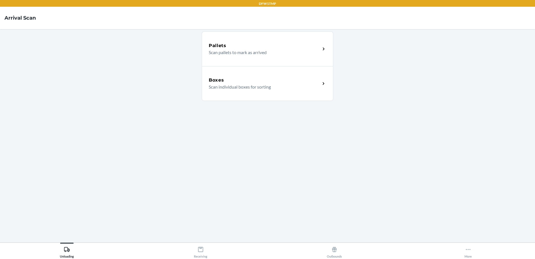
click at [267, 82] on div "Boxes" at bounding box center [265, 80] width 112 height 7
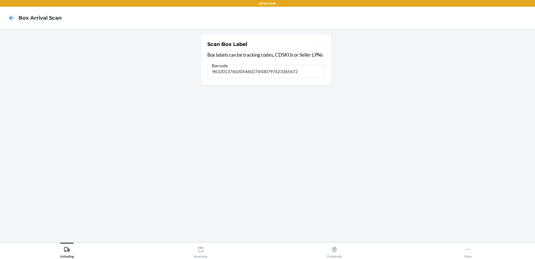
type input "9632013760205460274500797623365472"
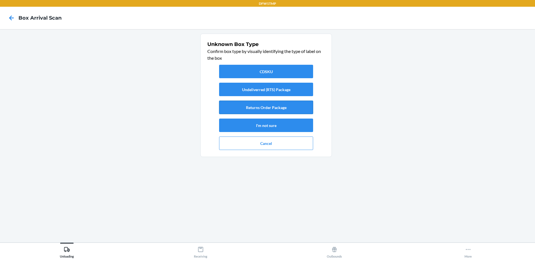
click at [266, 106] on button "Returns Order Package" at bounding box center [266, 107] width 94 height 13
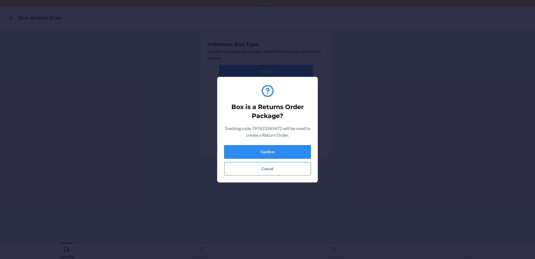
click at [268, 151] on button "Confirm" at bounding box center [267, 151] width 87 height 13
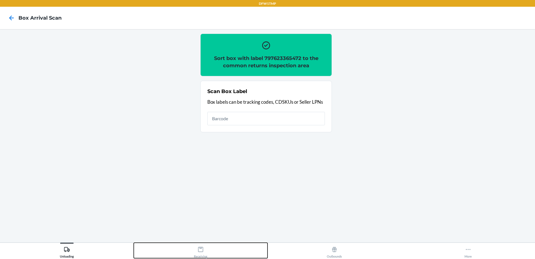
click at [202, 254] on div "Receiving" at bounding box center [200, 251] width 13 height 14
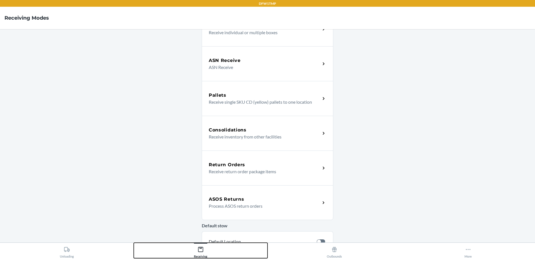
scroll to position [56, 0]
click at [249, 165] on div "Return Orders" at bounding box center [265, 164] width 112 height 7
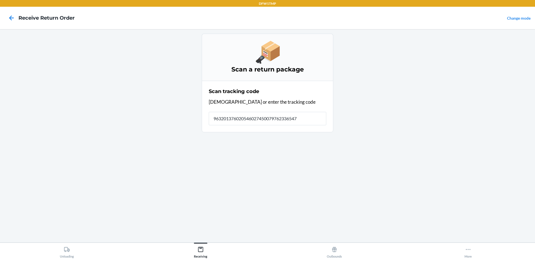
type input "9632013760205460274500797623365472"
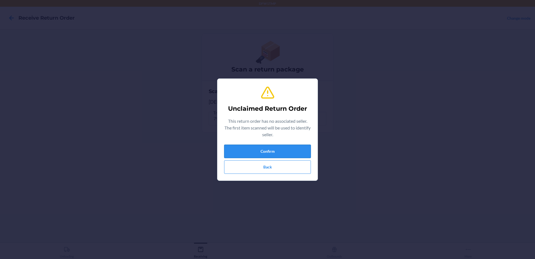
click at [267, 152] on button "Confirm" at bounding box center [267, 150] width 87 height 13
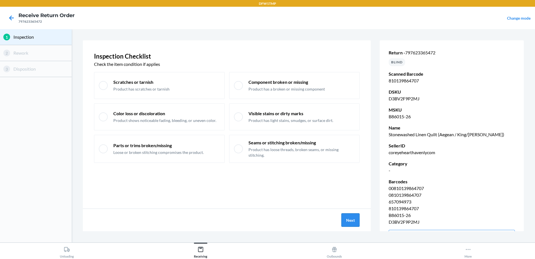
click at [347, 219] on button "Next" at bounding box center [351, 219] width 18 height 13
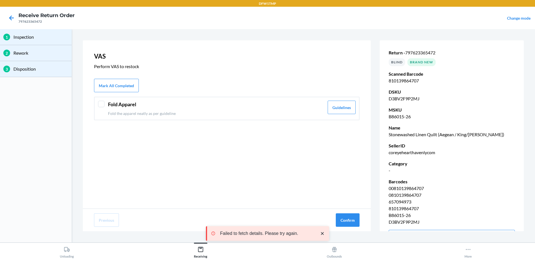
click at [216, 116] on p "Fold the apparel neatly as per guideline" at bounding box center [216, 113] width 216 height 6
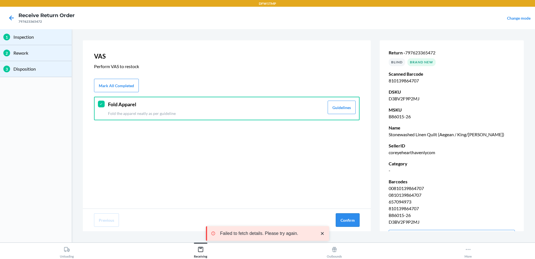
click at [354, 221] on button "Confirm" at bounding box center [348, 219] width 24 height 13
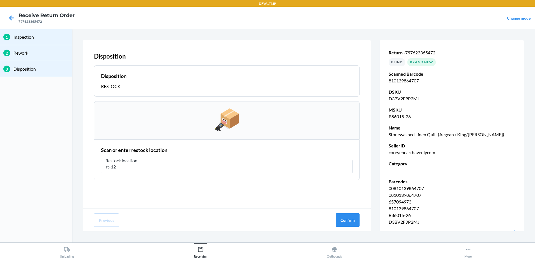
type input "rt-12"
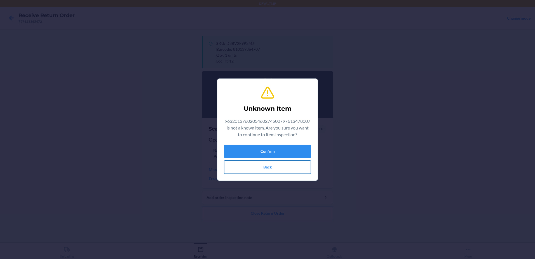
click at [305, 170] on button "Back" at bounding box center [267, 166] width 87 height 13
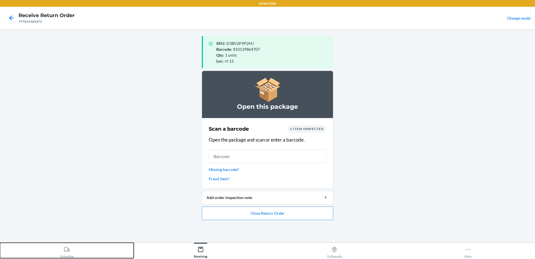
click at [66, 252] on icon at bounding box center [67, 249] width 6 height 6
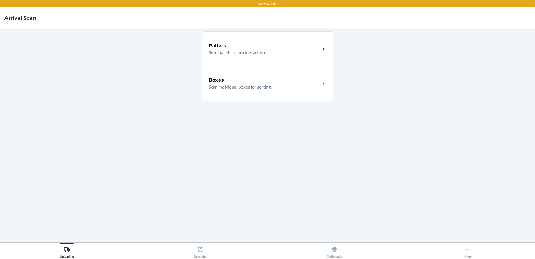
click at [219, 79] on h5 "Boxes" at bounding box center [216, 80] width 15 height 7
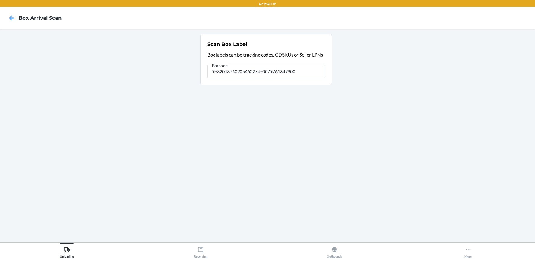
type input "9632013760205460274500797613478007"
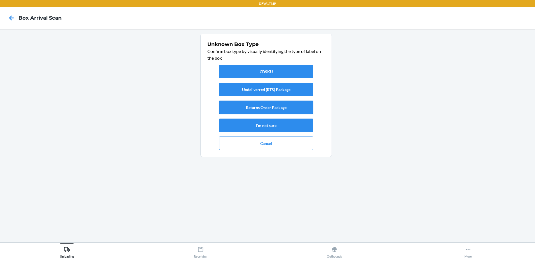
click at [239, 107] on button "Returns Order Package" at bounding box center [266, 107] width 94 height 13
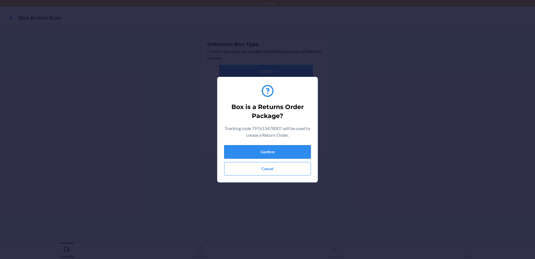
click at [286, 153] on button "Confirm" at bounding box center [267, 151] width 87 height 13
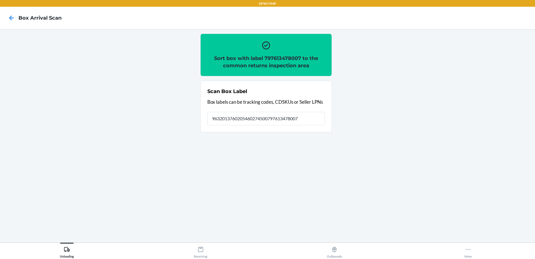
type input "9632013760205460274500797613478007"
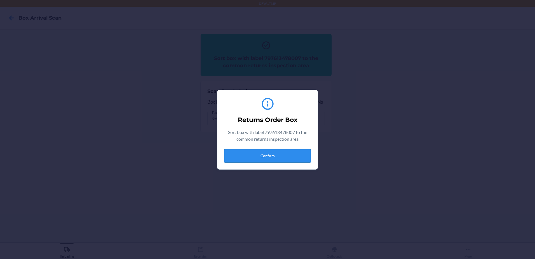
click at [293, 158] on button "Confirm" at bounding box center [267, 155] width 87 height 13
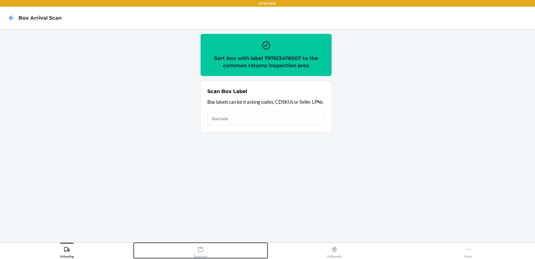
click at [210, 250] on button "Receiving" at bounding box center [201, 249] width 134 height 15
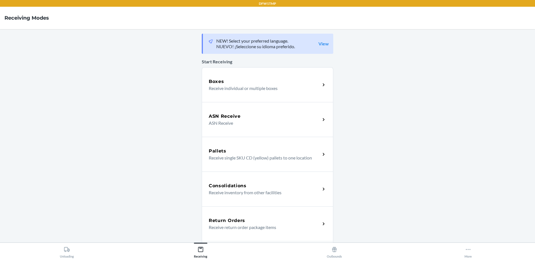
click at [315, 230] on div "Return Orders Receive return order package items" at bounding box center [265, 223] width 112 height 13
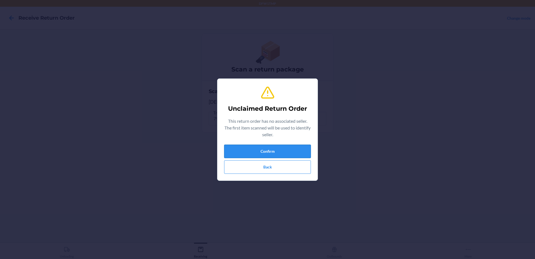
click at [254, 151] on button "Confirm" at bounding box center [267, 150] width 87 height 13
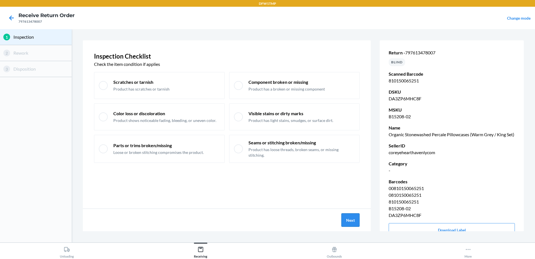
click at [349, 218] on button "Next" at bounding box center [351, 219] width 18 height 13
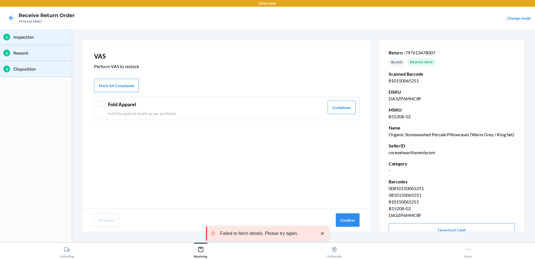
click at [141, 105] on header "Fold Apparel" at bounding box center [216, 105] width 216 height 8
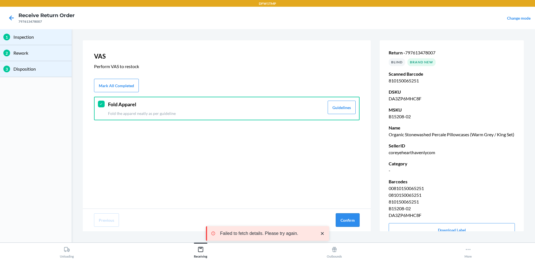
click at [349, 214] on button "Confirm" at bounding box center [348, 219] width 24 height 13
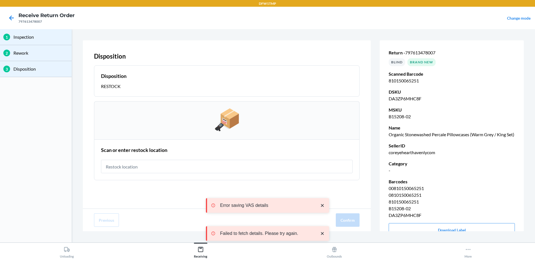
click at [263, 166] on input "text" at bounding box center [227, 166] width 252 height 13
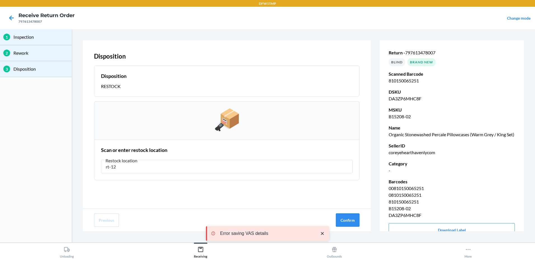
type input "rt-12"
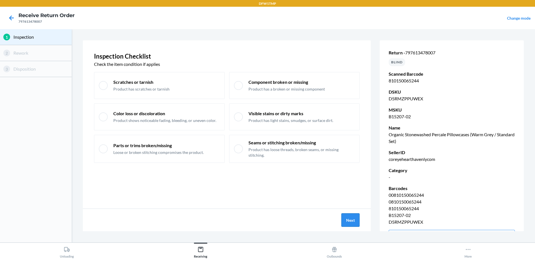
click at [353, 221] on button "Next" at bounding box center [351, 219] width 18 height 13
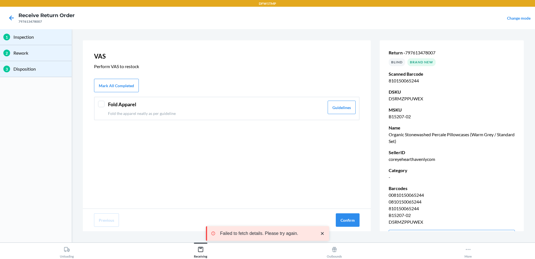
click at [227, 118] on div "Fold Apparel Fold the apparel neatly as per guideline Guidelines" at bounding box center [227, 109] width 266 height 24
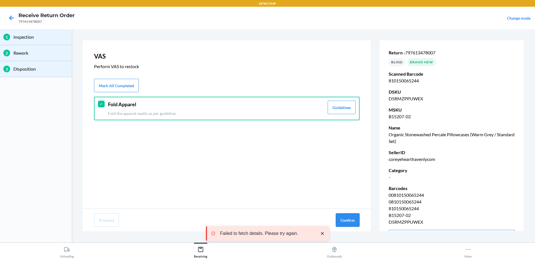
click at [350, 224] on button "Confirm" at bounding box center [348, 219] width 24 height 13
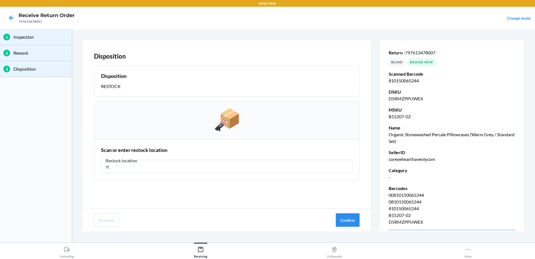
click at [370, 229] on div "Previous Confirm" at bounding box center [227, 220] width 288 height 22
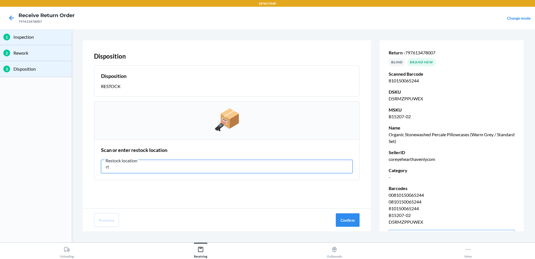
click at [182, 164] on input "rt" at bounding box center [227, 166] width 252 height 13
type input "rt-12"
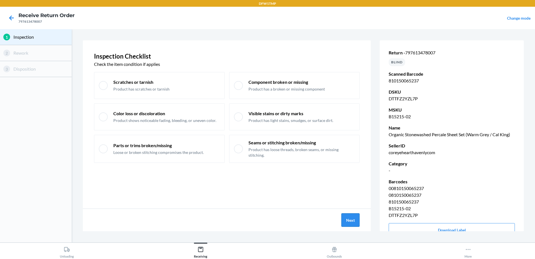
click at [350, 222] on button "Next" at bounding box center [351, 219] width 18 height 13
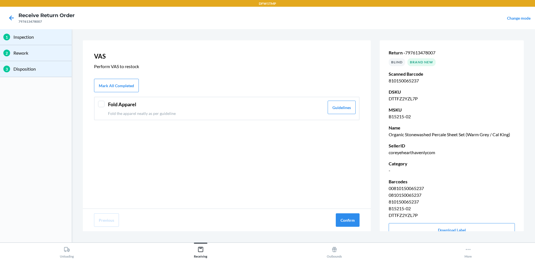
click at [159, 109] on div "Fold Apparel Fold the apparel neatly as per guideline" at bounding box center [216, 109] width 216 height 16
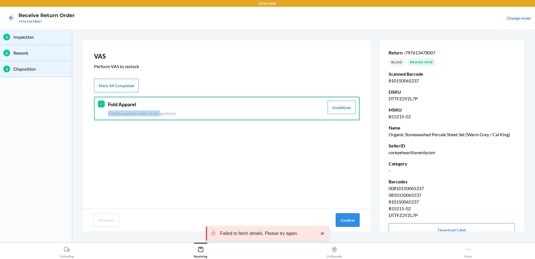
click at [341, 214] on button "Confirm" at bounding box center [348, 219] width 24 height 13
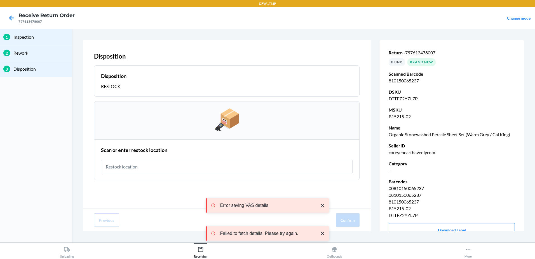
click at [249, 171] on input "text" at bounding box center [227, 166] width 252 height 13
type input "rt-12"
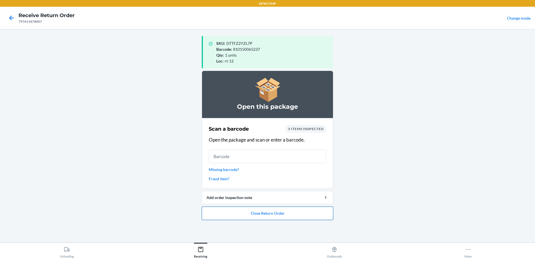
click at [270, 213] on button "Close Return Order" at bounding box center [268, 212] width 132 height 13
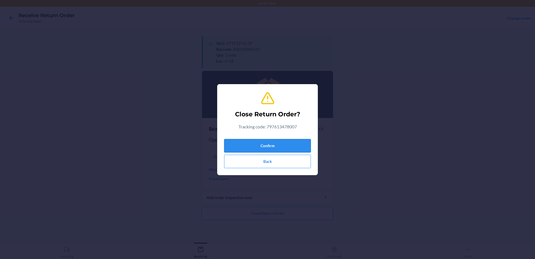
click at [281, 144] on button "Confirm" at bounding box center [267, 145] width 87 height 13
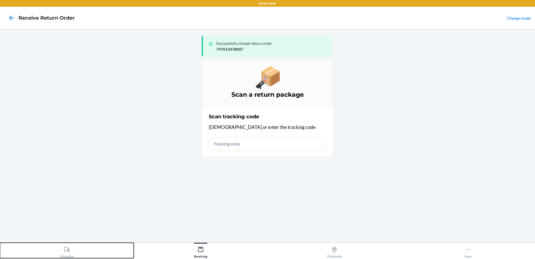
click at [71, 249] on div "Unloading" at bounding box center [67, 251] width 14 height 14
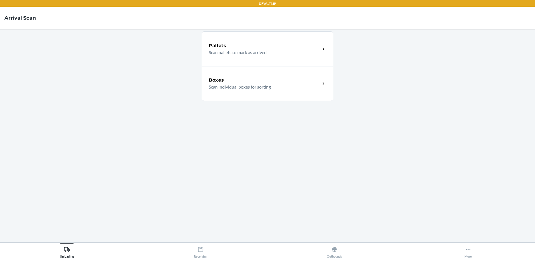
click at [296, 82] on div "Boxes" at bounding box center [265, 80] width 112 height 7
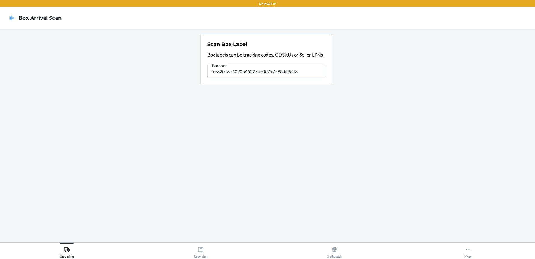
type input "9632013760205460274500797598448813"
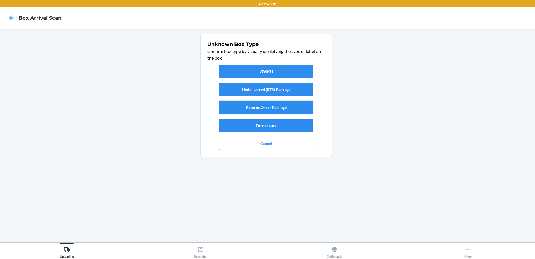
click at [275, 106] on button "Returns Order Package" at bounding box center [266, 107] width 94 height 13
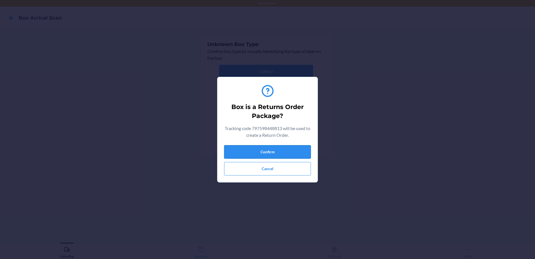
click at [280, 153] on button "Confirm" at bounding box center [267, 151] width 87 height 13
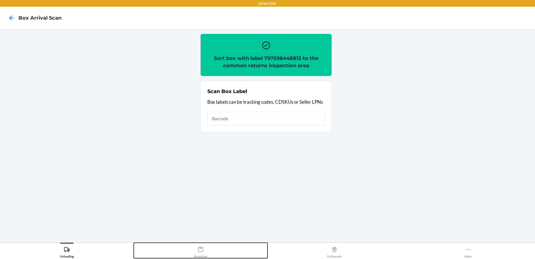
click at [211, 249] on button "Receiving" at bounding box center [201, 249] width 134 height 15
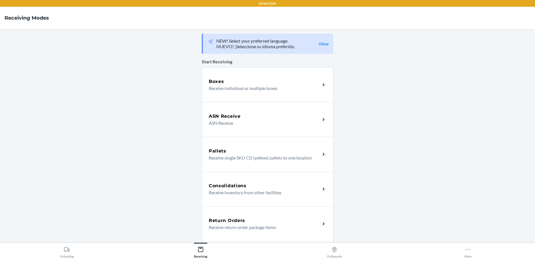
click at [262, 222] on div "Return Orders" at bounding box center [265, 220] width 112 height 7
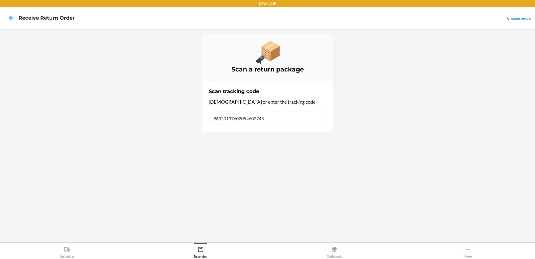
type input "963201376020546027450"
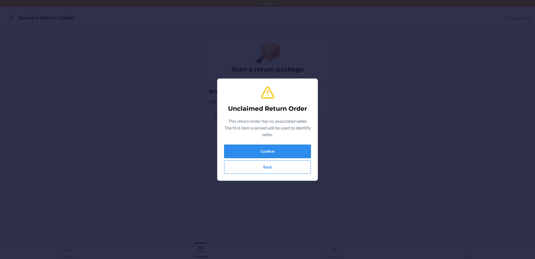
click at [266, 149] on button "Confirm" at bounding box center [267, 150] width 87 height 13
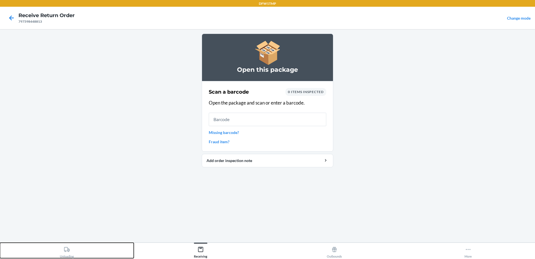
click at [73, 252] on div "Unloading" at bounding box center [67, 251] width 14 height 14
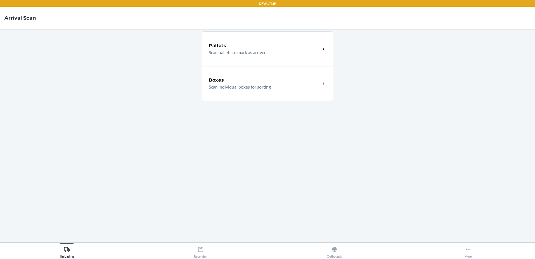
click at [287, 85] on p "Scan individual boxes for sorting" at bounding box center [262, 86] width 107 height 7
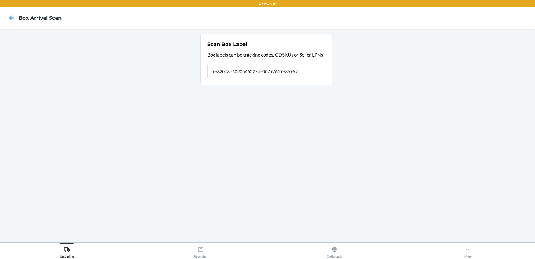
type input "9632013760205460274500797619635957"
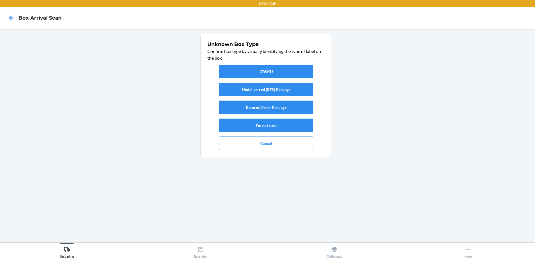
click at [270, 109] on button "Returns Order Package" at bounding box center [266, 107] width 94 height 13
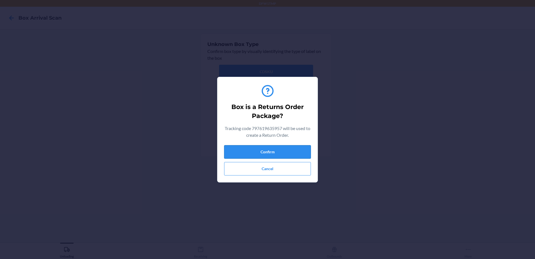
click at [265, 149] on button "Confirm" at bounding box center [267, 151] width 87 height 13
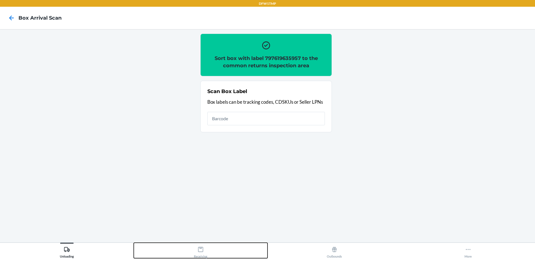
click at [194, 245] on div "Receiving" at bounding box center [200, 251] width 13 height 14
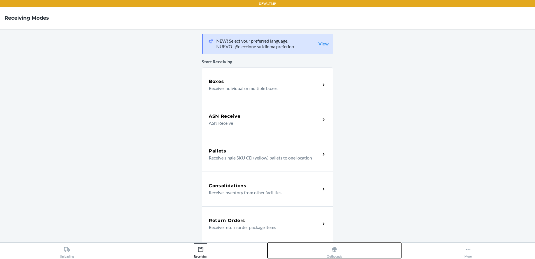
click at [293, 244] on button "Outbounds" at bounding box center [335, 249] width 134 height 15
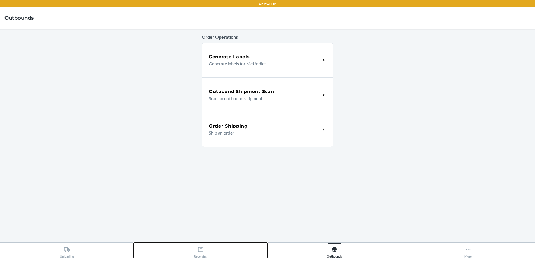
click at [234, 253] on button "Receiving" at bounding box center [201, 249] width 134 height 15
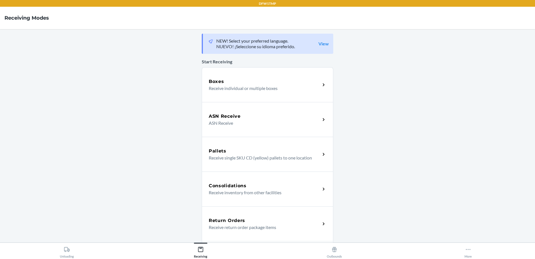
click at [222, 221] on h5 "Return Orders" at bounding box center [227, 220] width 36 height 7
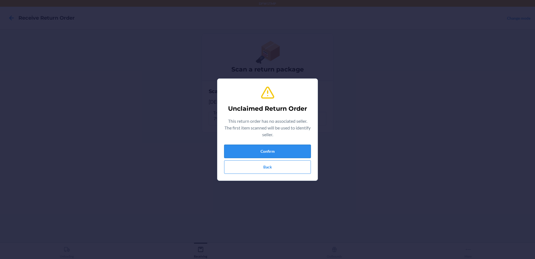
click at [285, 154] on button "Confirm" at bounding box center [267, 150] width 87 height 13
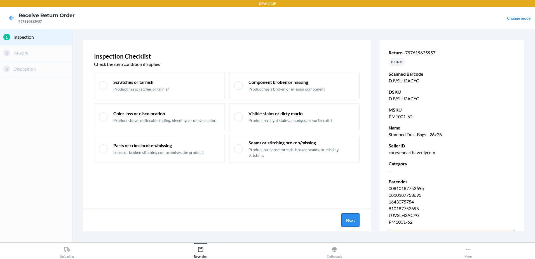
click at [360, 224] on button "Next" at bounding box center [351, 219] width 18 height 13
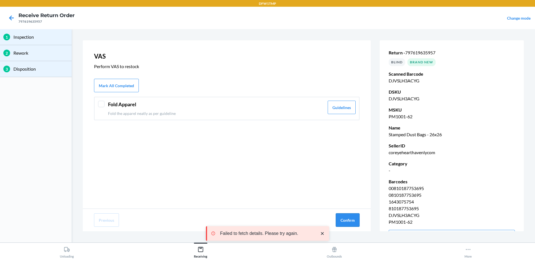
click at [352, 221] on button "Confirm" at bounding box center [348, 219] width 24 height 13
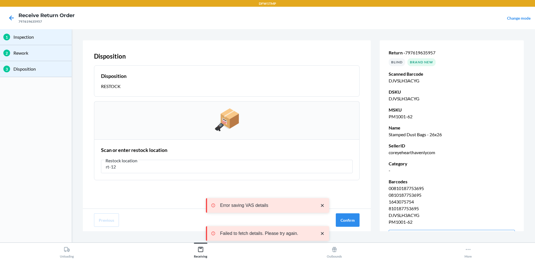
type input "rt-12"
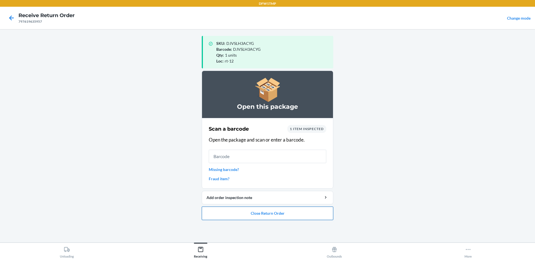
click at [261, 217] on button "Close Return Order" at bounding box center [268, 212] width 132 height 13
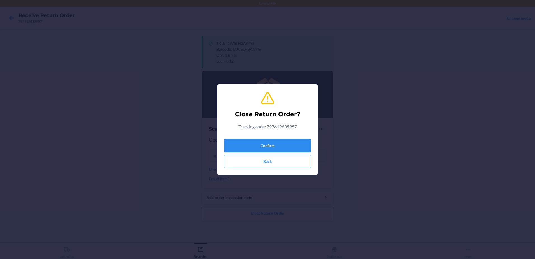
click at [247, 144] on button "Confirm" at bounding box center [267, 145] width 87 height 13
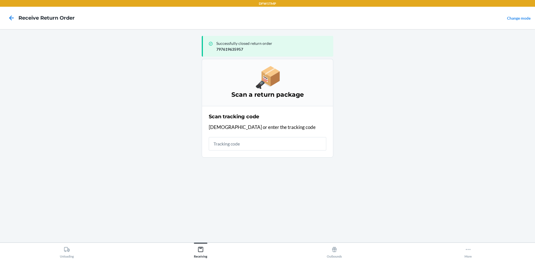
click at [247, 144] on input "text" at bounding box center [268, 143] width 118 height 13
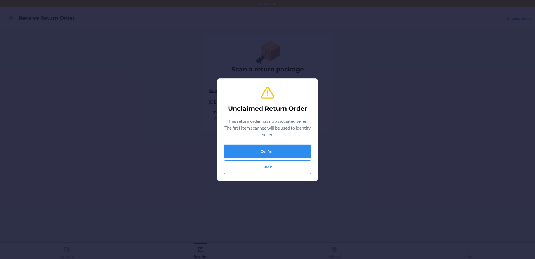
click at [258, 151] on button "Confirm" at bounding box center [267, 150] width 87 height 13
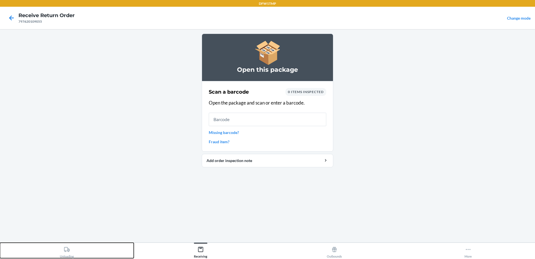
click at [67, 254] on div "Unloading" at bounding box center [67, 251] width 14 height 14
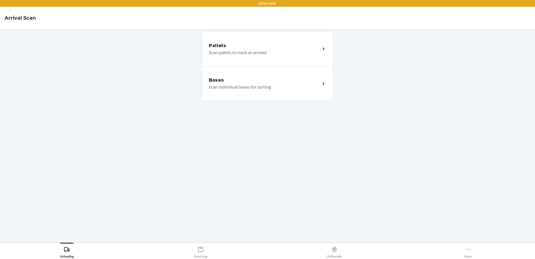
click at [242, 79] on div "Boxes" at bounding box center [265, 80] width 112 height 7
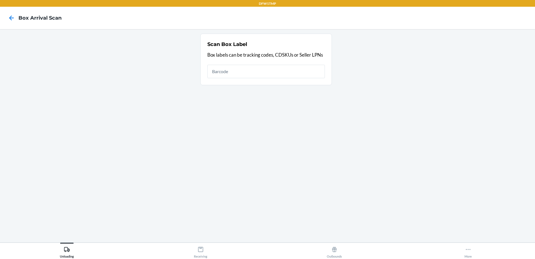
click at [234, 74] on input "text" at bounding box center [266, 71] width 118 height 13
type input "9632013760205460274500797620109055"
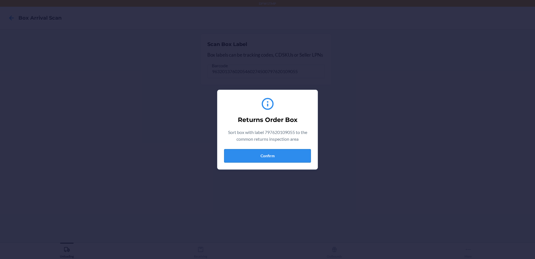
click at [256, 157] on button "Confirm" at bounding box center [267, 155] width 87 height 13
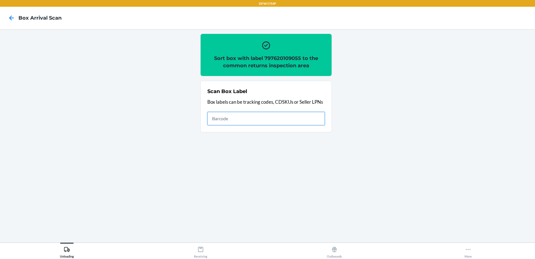
click at [244, 119] on input "text" at bounding box center [266, 118] width 118 height 13
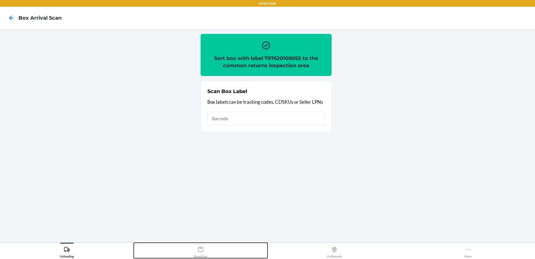
click at [212, 250] on button "Receiving" at bounding box center [201, 249] width 134 height 15
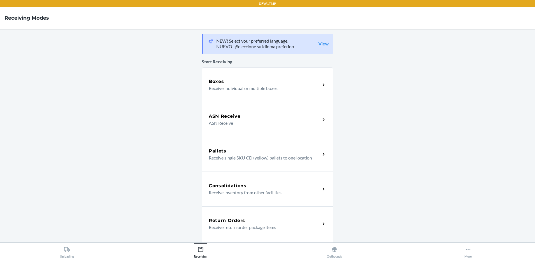
click at [221, 222] on h5 "Return Orders" at bounding box center [227, 220] width 36 height 7
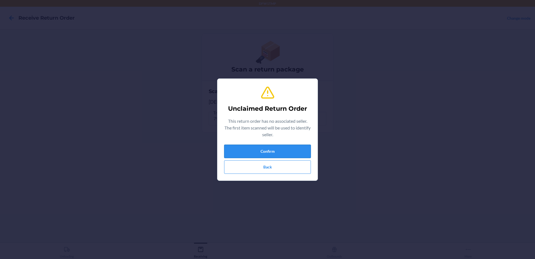
click at [241, 149] on button "Confirm" at bounding box center [267, 150] width 87 height 13
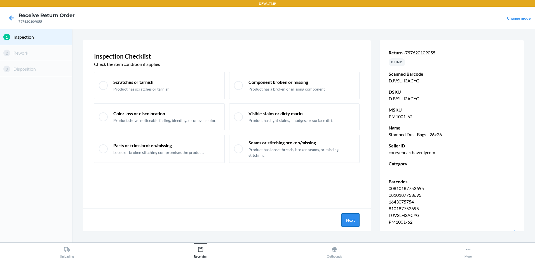
click at [354, 223] on button "Next" at bounding box center [351, 219] width 18 height 13
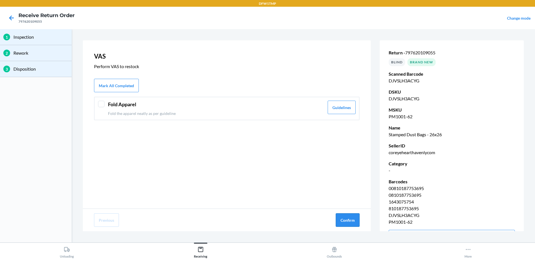
click at [348, 217] on button "Confirm" at bounding box center [348, 219] width 24 height 13
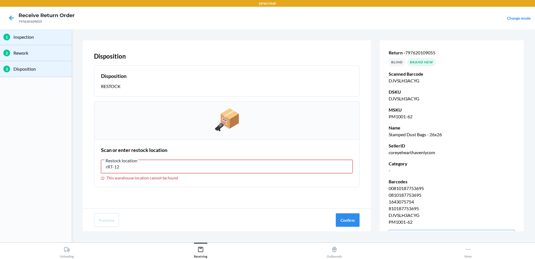
click at [200, 167] on input "rRT-12" at bounding box center [227, 166] width 252 height 13
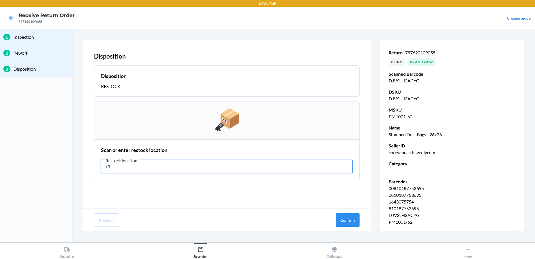
type input "r"
type input "RT-12"
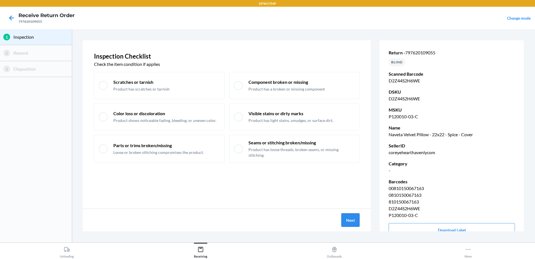
click at [354, 216] on button "Next" at bounding box center [351, 219] width 18 height 13
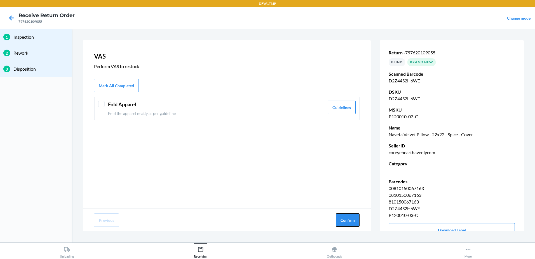
click at [354, 216] on button "Confirm" at bounding box center [348, 219] width 24 height 13
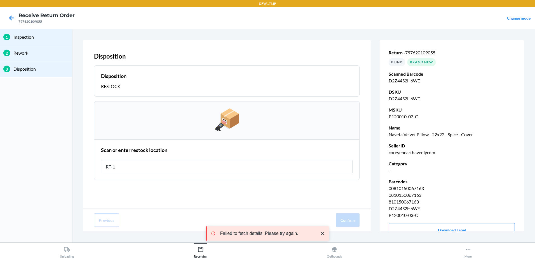
type input "RT-12"
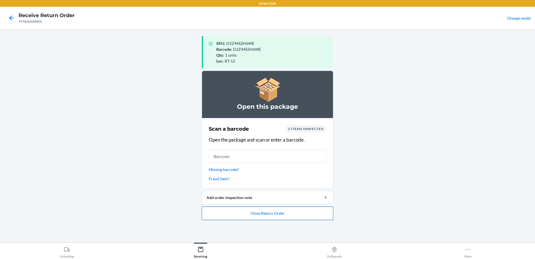
click at [256, 214] on button "Close Return Order" at bounding box center [268, 212] width 132 height 13
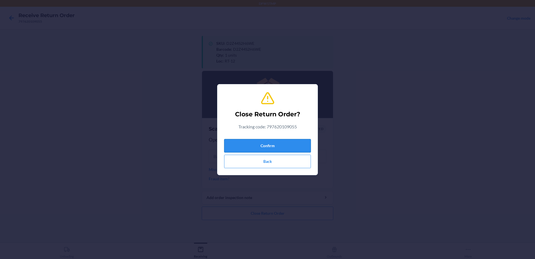
click at [290, 145] on button "Confirm" at bounding box center [267, 145] width 87 height 13
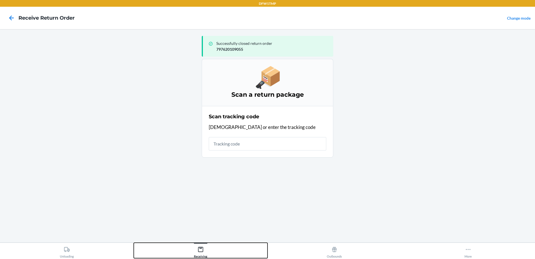
click at [201, 253] on div "Receiving" at bounding box center [200, 251] width 13 height 14
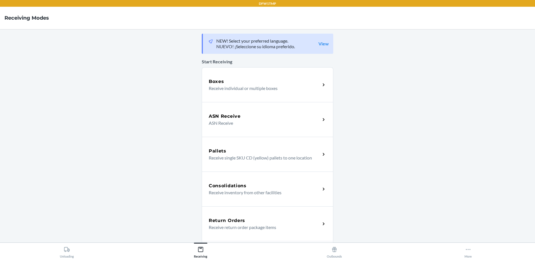
click at [158, 213] on main "NEW! Select your preferred language. NUEVO! ¡Seleccione su idioma preferido. Vi…" at bounding box center [267, 135] width 535 height 213
drag, startPoint x: 158, startPoint y: 213, endPoint x: 138, endPoint y: 206, distance: 21.2
click at [138, 206] on main "NEW! Select your preferred language. NUEVO! ¡Seleccione su idioma preferido. Vi…" at bounding box center [267, 135] width 535 height 213
click at [238, 221] on h5 "Return Orders" at bounding box center [227, 220] width 36 height 7
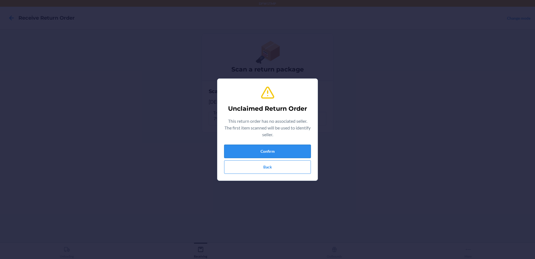
click at [250, 144] on button "Confirm" at bounding box center [267, 150] width 87 height 13
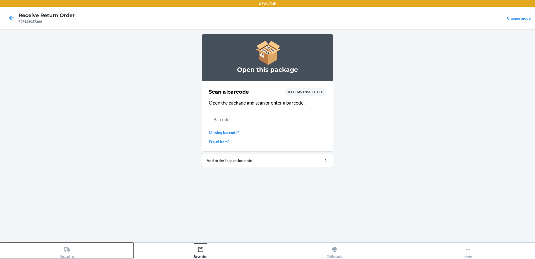
click at [49, 254] on button "Unloading" at bounding box center [67, 249] width 134 height 15
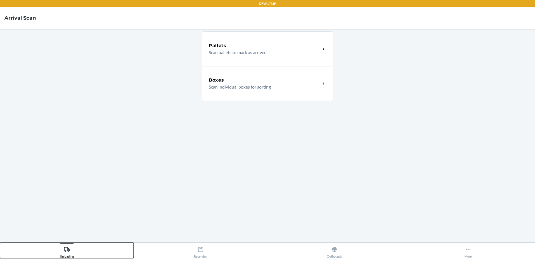
click at [59, 254] on button "Unloading" at bounding box center [67, 249] width 134 height 15
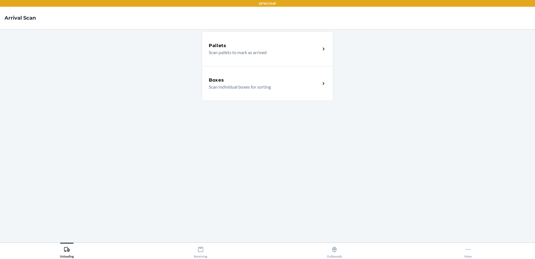
click at [258, 94] on div "Boxes Scan individual boxes for sorting" at bounding box center [268, 83] width 132 height 35
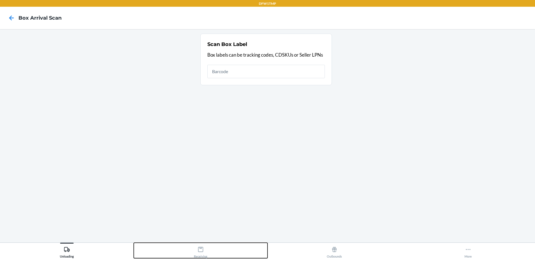
click at [215, 247] on button "Receiving" at bounding box center [201, 249] width 134 height 15
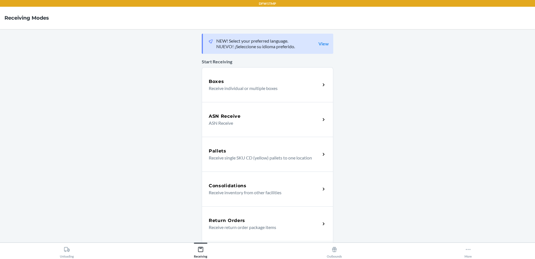
click at [243, 222] on div "Return Orders" at bounding box center [265, 220] width 112 height 7
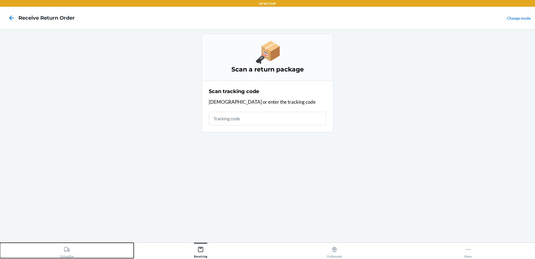
click at [44, 248] on button "Unloading" at bounding box center [67, 249] width 134 height 15
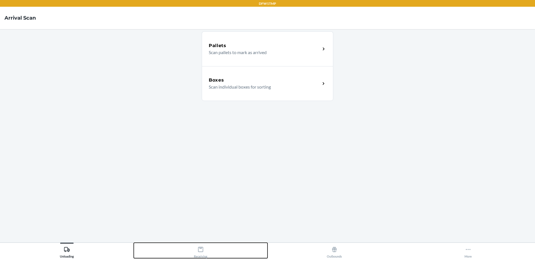
click at [190, 256] on button "Receiving" at bounding box center [201, 249] width 134 height 15
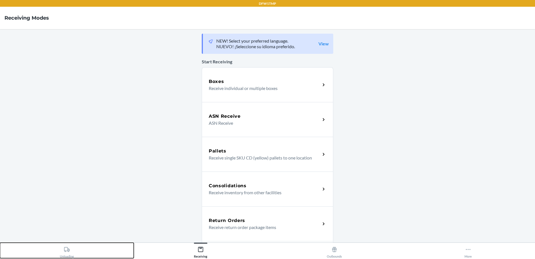
click at [116, 247] on button "Unloading" at bounding box center [67, 249] width 134 height 15
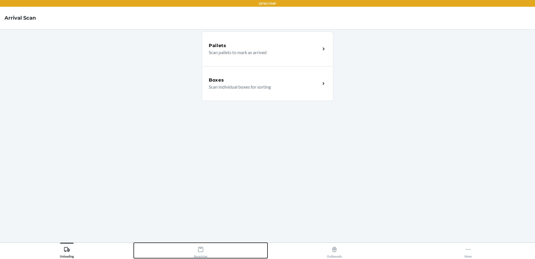
click at [200, 254] on div "Receiving" at bounding box center [200, 251] width 13 height 14
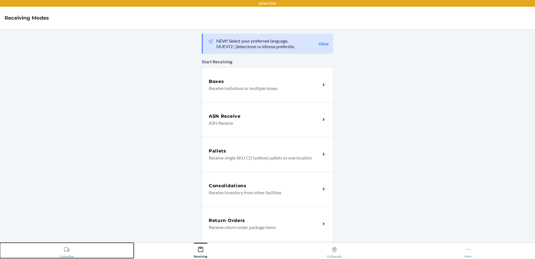
click at [103, 247] on button "Unloading" at bounding box center [67, 249] width 134 height 15
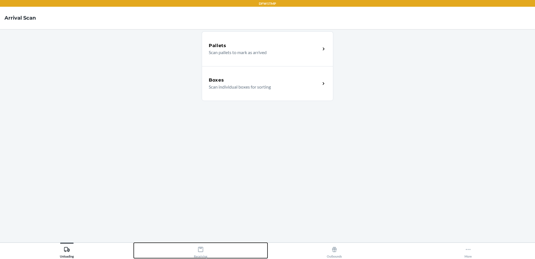
click at [200, 254] on div "Receiving" at bounding box center [200, 251] width 13 height 14
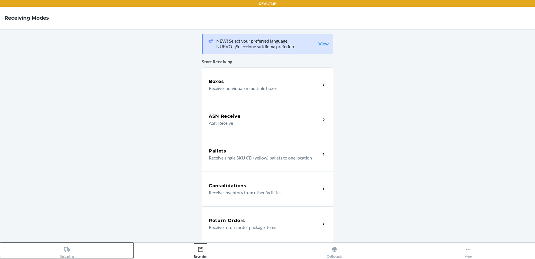
click at [72, 246] on div "Unloading" at bounding box center [67, 251] width 14 height 14
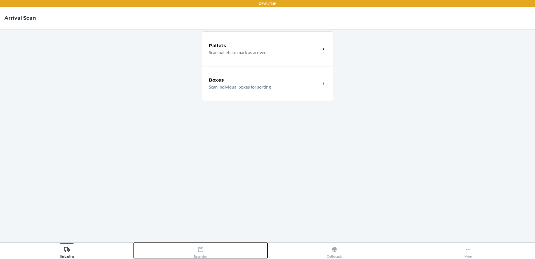
click at [195, 250] on div "Receiving" at bounding box center [200, 251] width 13 height 14
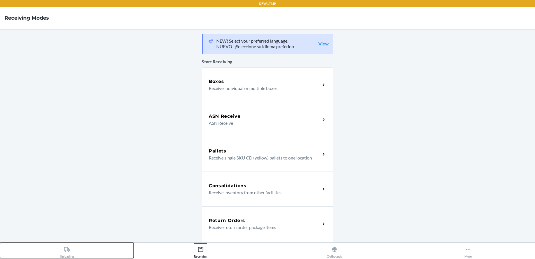
click at [84, 255] on button "Unloading" at bounding box center [67, 249] width 134 height 15
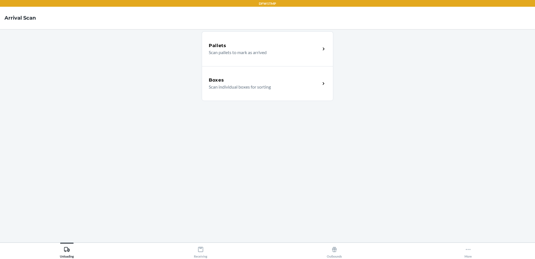
click at [246, 85] on p "Scan individual boxes for sorting" at bounding box center [262, 86] width 107 height 7
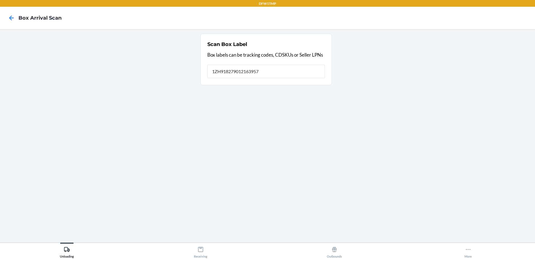
type input "1ZH918279012163957"
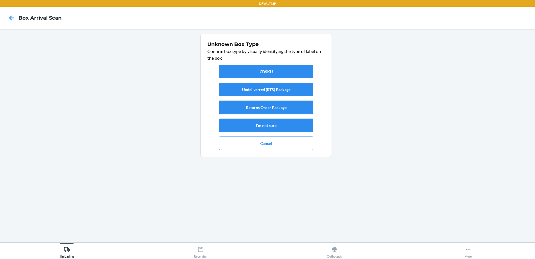
click at [283, 109] on button "Returns Order Package" at bounding box center [266, 107] width 94 height 13
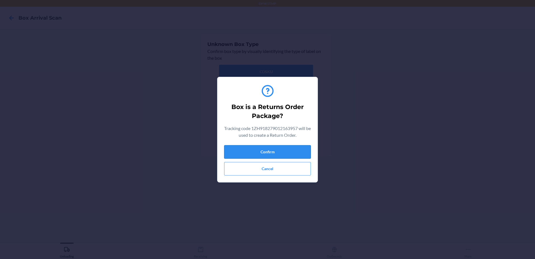
click at [282, 151] on button "Confirm" at bounding box center [267, 151] width 87 height 13
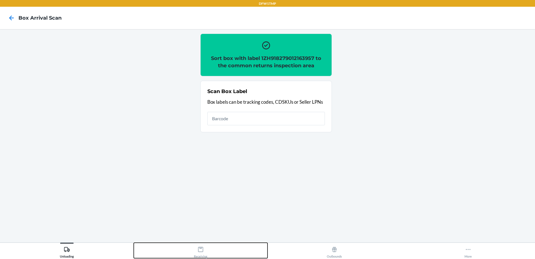
click at [191, 250] on button "Receiving" at bounding box center [201, 249] width 134 height 15
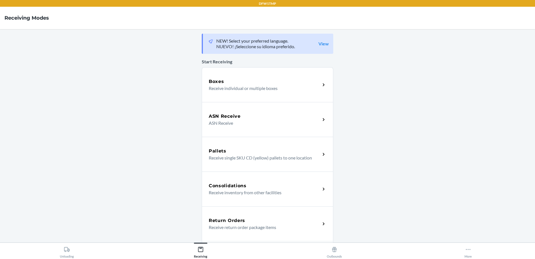
click at [270, 220] on div "Return Orders" at bounding box center [265, 220] width 112 height 7
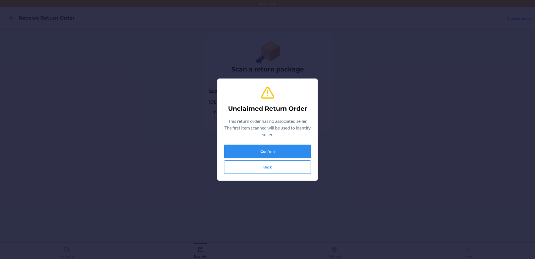
click at [255, 154] on button "Confirm" at bounding box center [267, 150] width 87 height 13
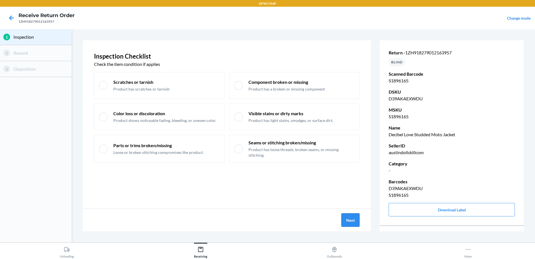
click at [359, 224] on button "Next" at bounding box center [351, 219] width 18 height 13
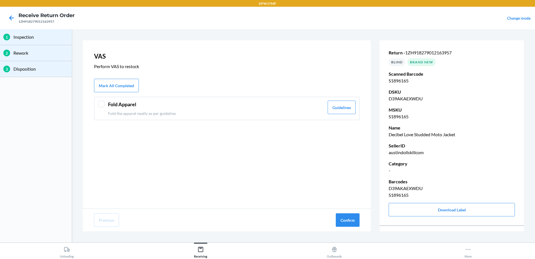
click at [130, 109] on div "Fold Apparel Fold the apparel neatly as per guideline" at bounding box center [216, 109] width 216 height 16
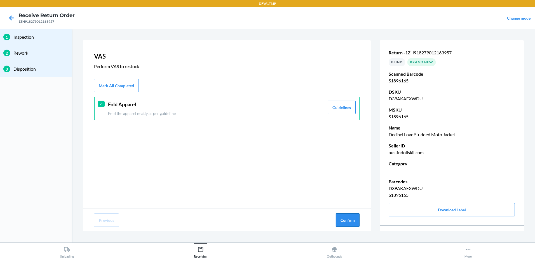
click at [344, 219] on button "Confirm" at bounding box center [348, 219] width 24 height 13
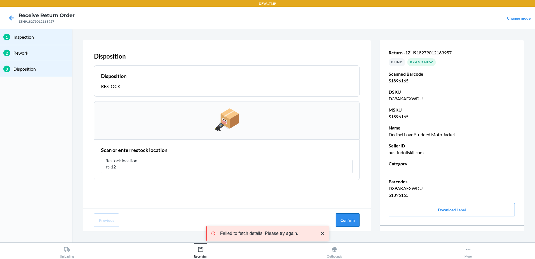
type input "rt-12"
